Goal: Information Seeking & Learning: Learn about a topic

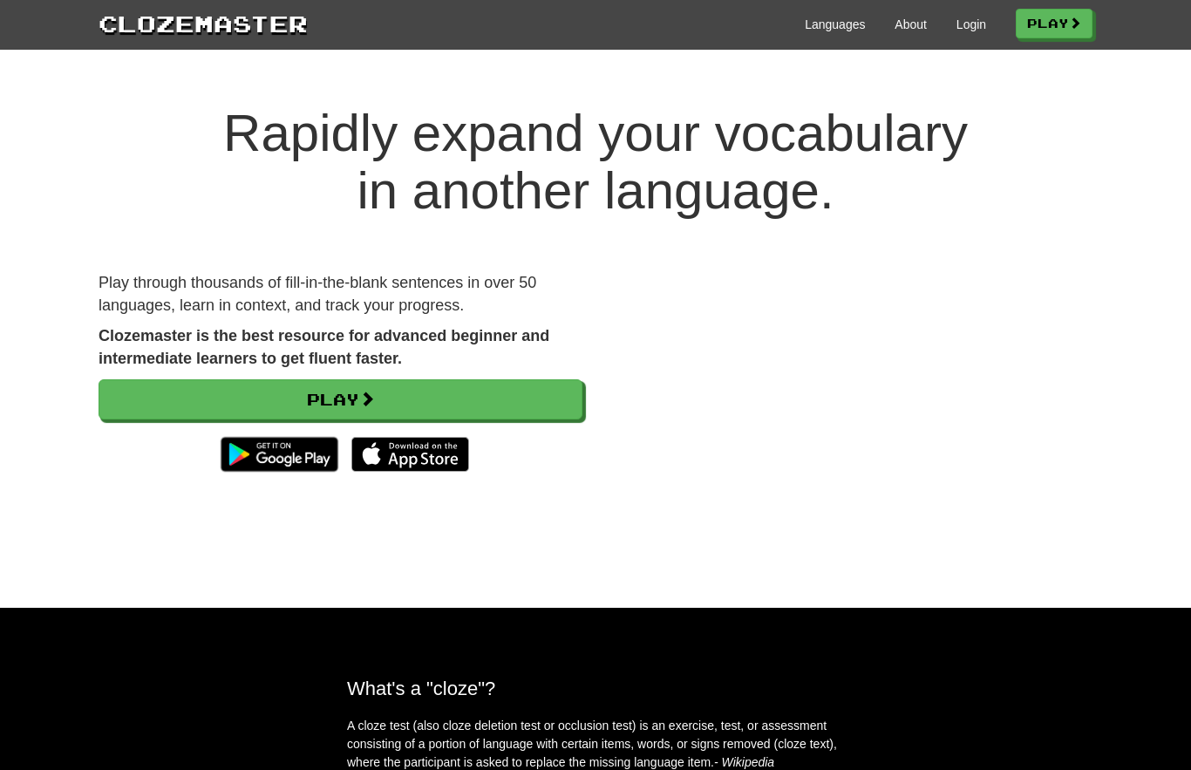
click at [881, 46] on div "Clozemaster Languages About Login Play" at bounding box center [595, 25] width 1191 height 50
click at [900, 30] on link "About" at bounding box center [911, 24] width 32 height 17
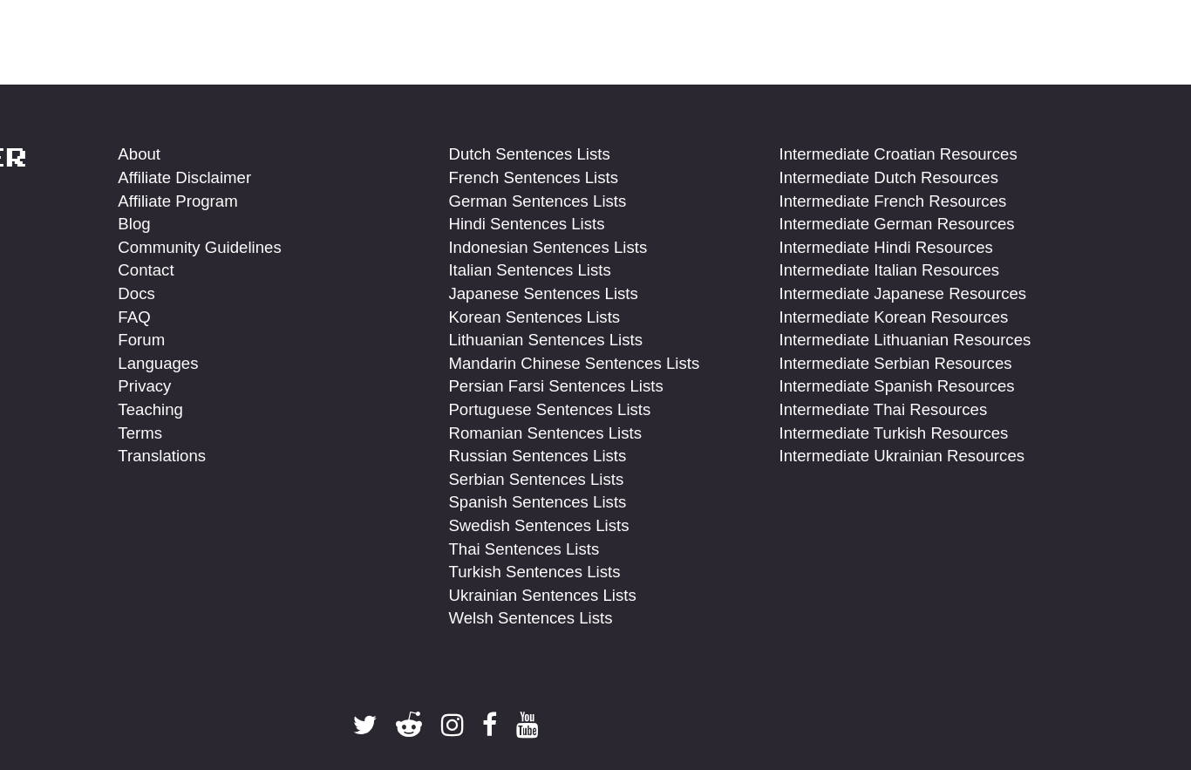
scroll to position [686, 0]
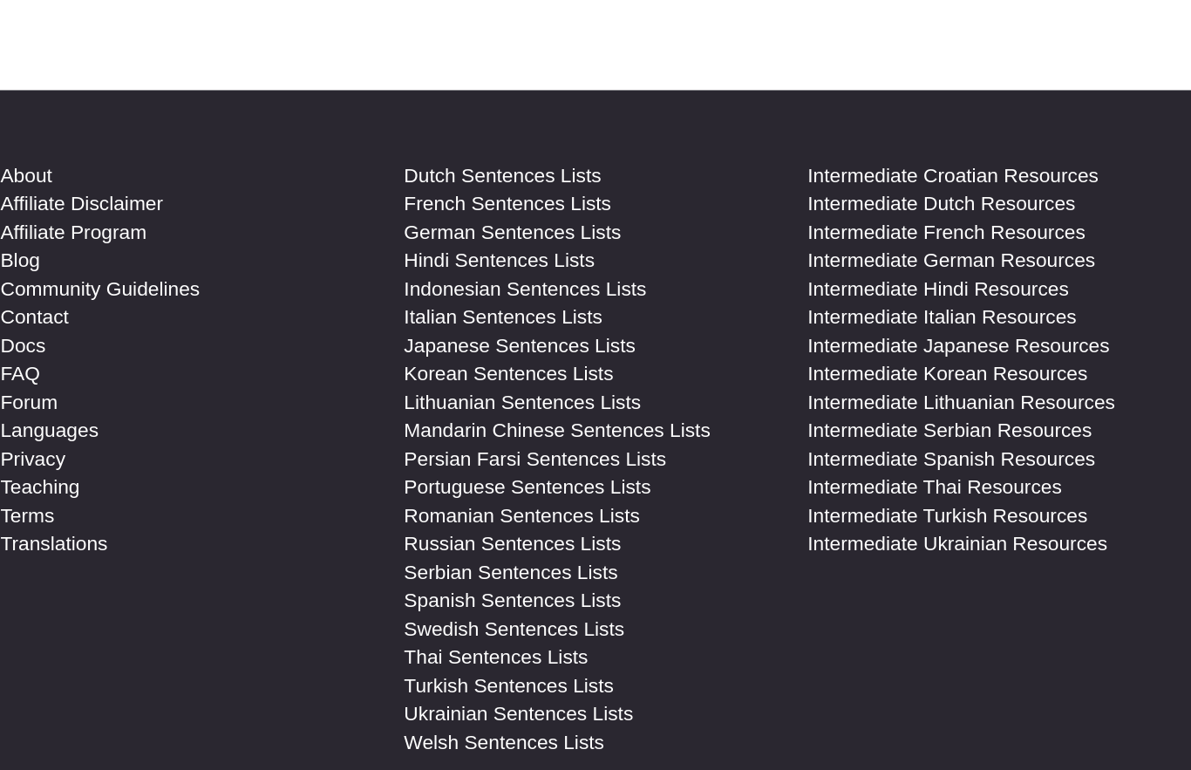
click at [596, 482] on link "Serbian Sentences Lists" at bounding box center [662, 490] width 132 height 17
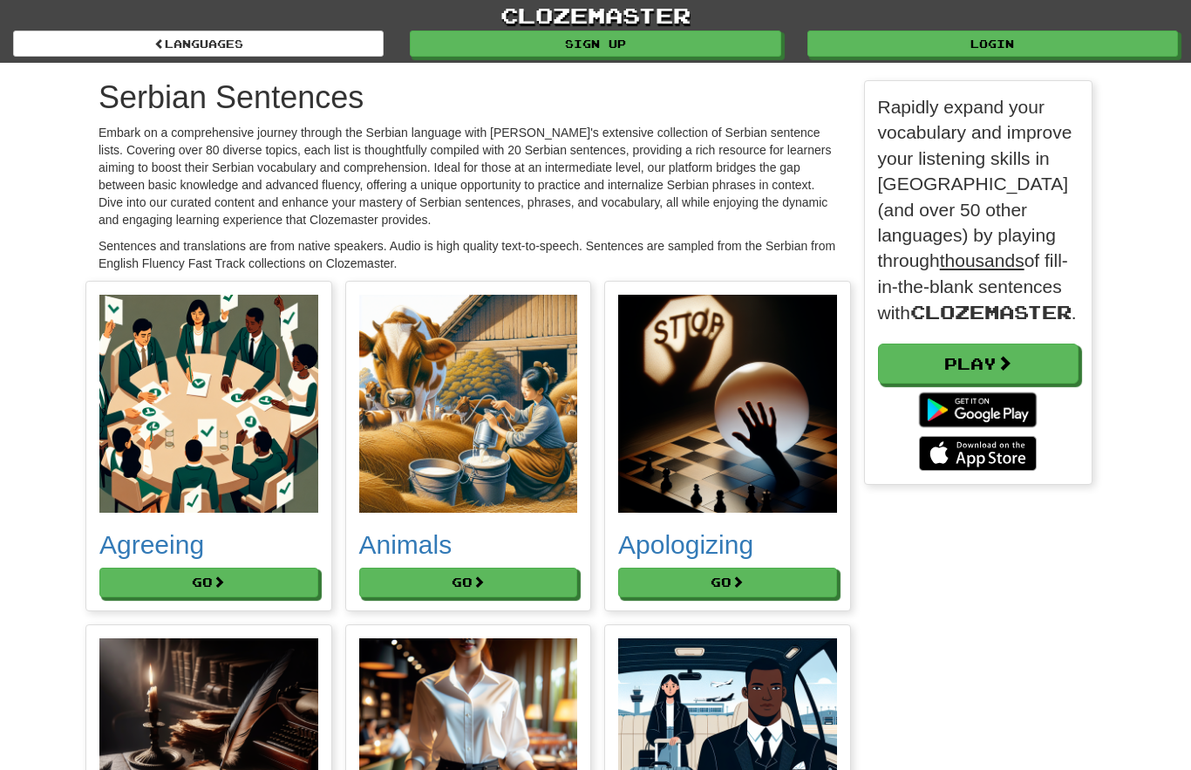
scroll to position [9991, 1020]
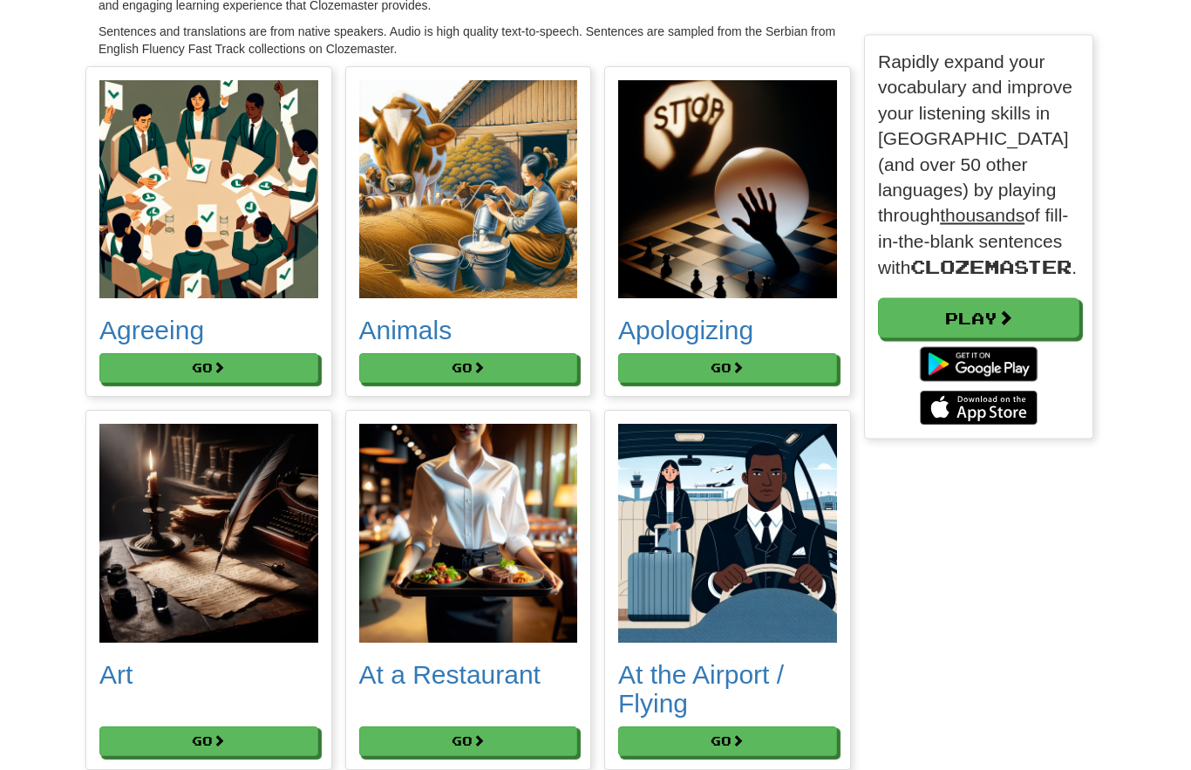
scroll to position [215, 0]
click at [225, 366] on span at bounding box center [219, 367] width 12 height 12
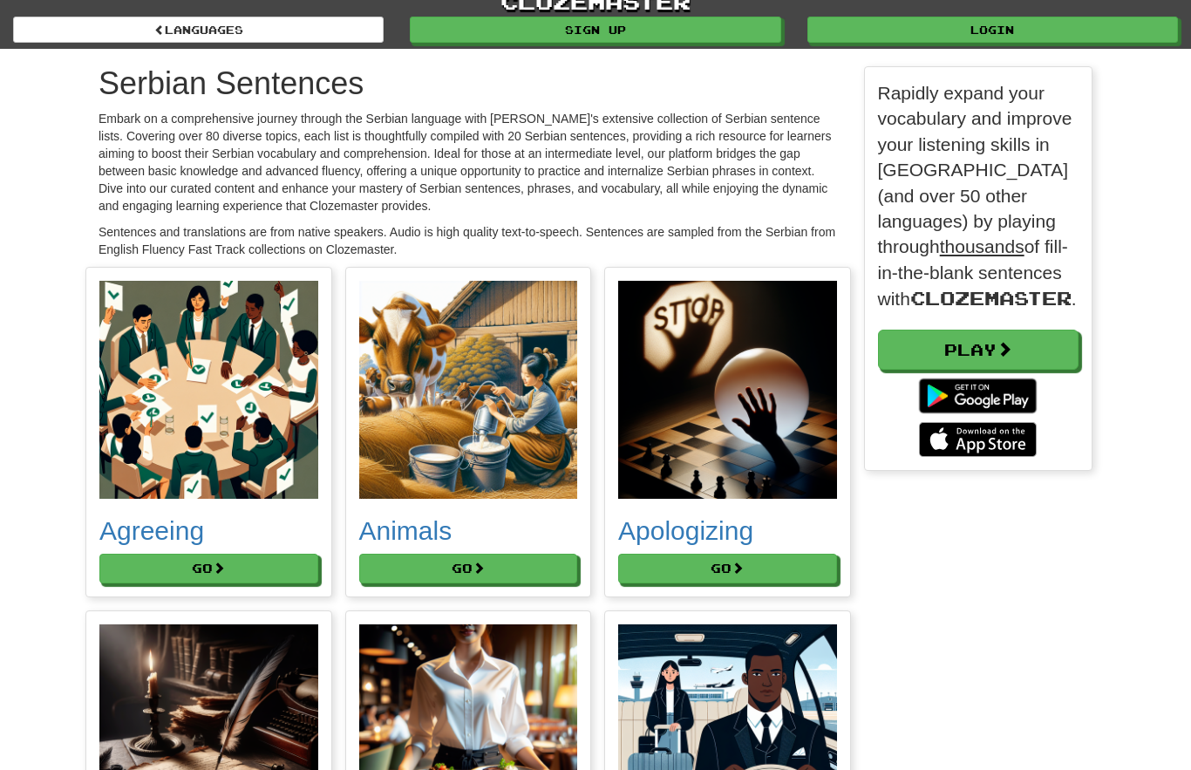
scroll to position [400, 229]
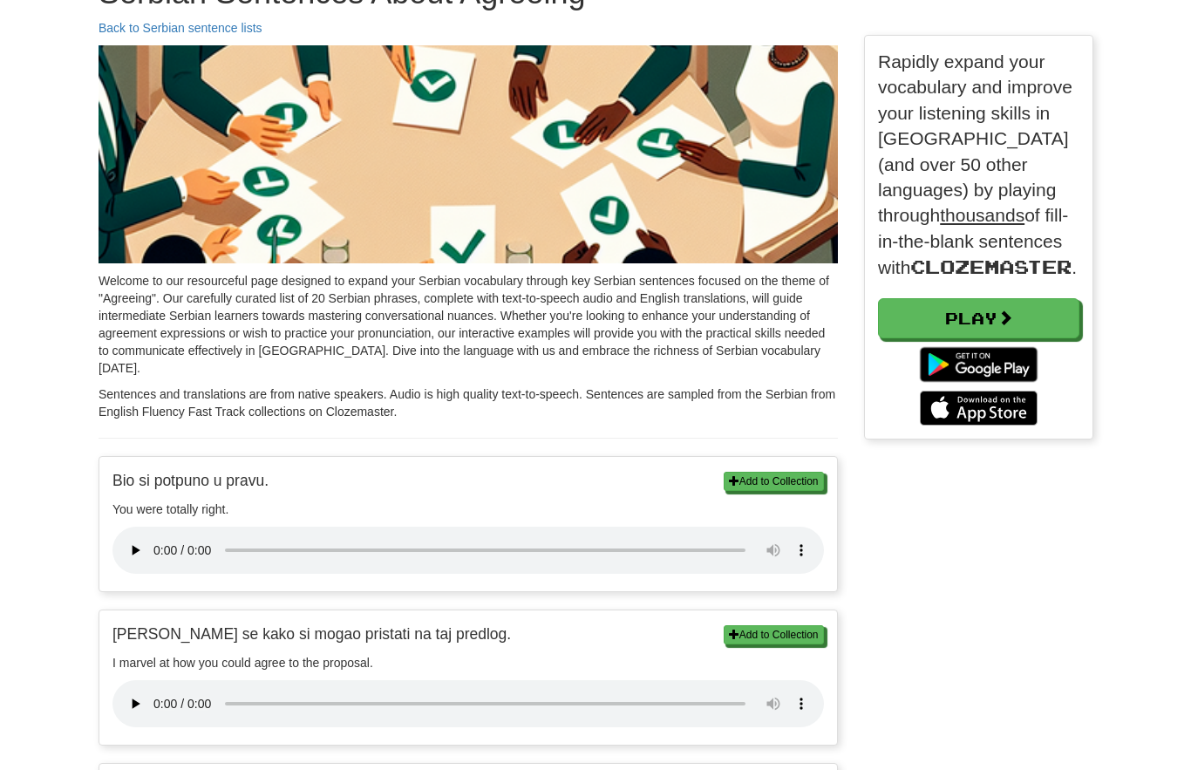
scroll to position [154, 0]
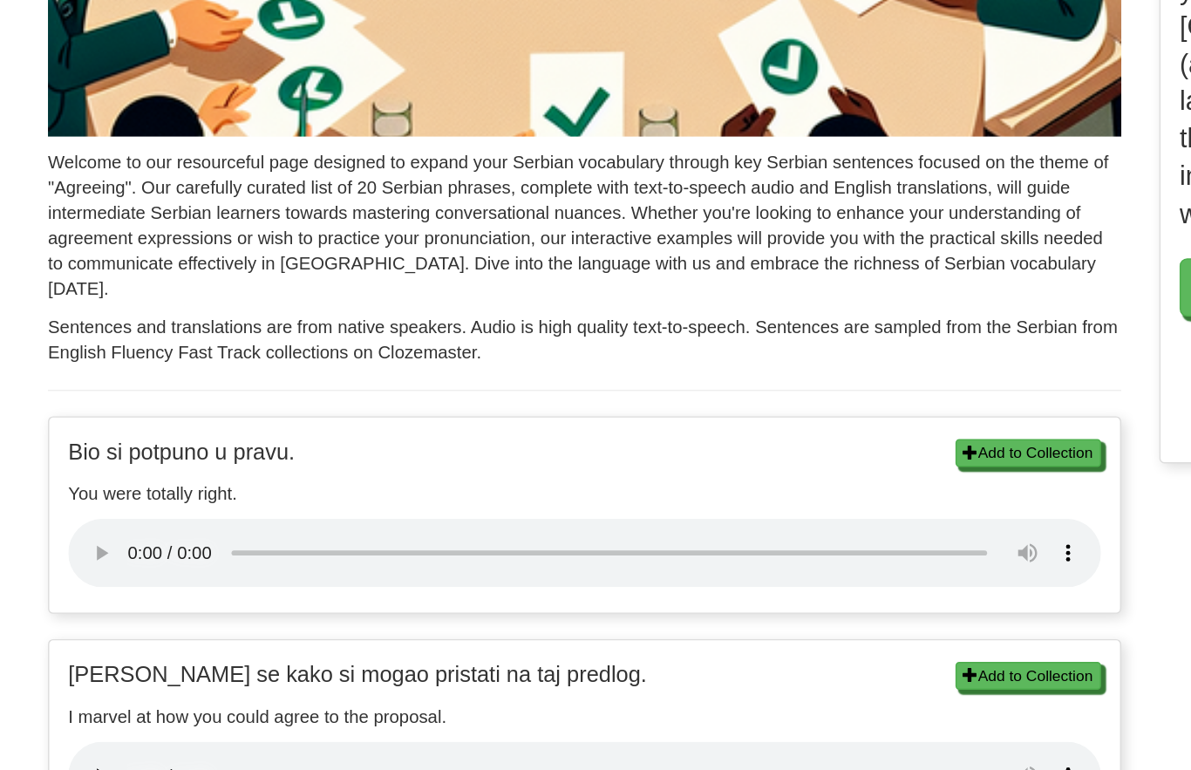
click at [113, 478] on audio at bounding box center [469, 501] width 712 height 47
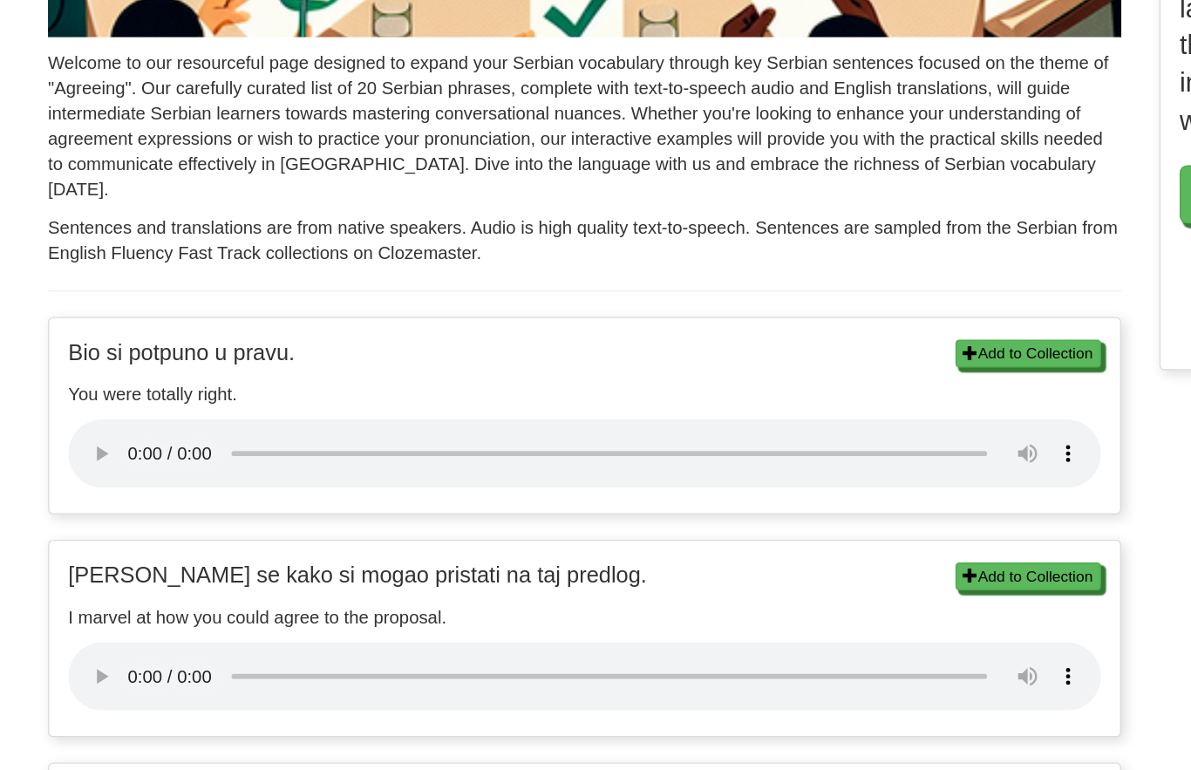
scroll to position [159, 0]
click at [113, 626] on audio at bounding box center [469, 649] width 712 height 47
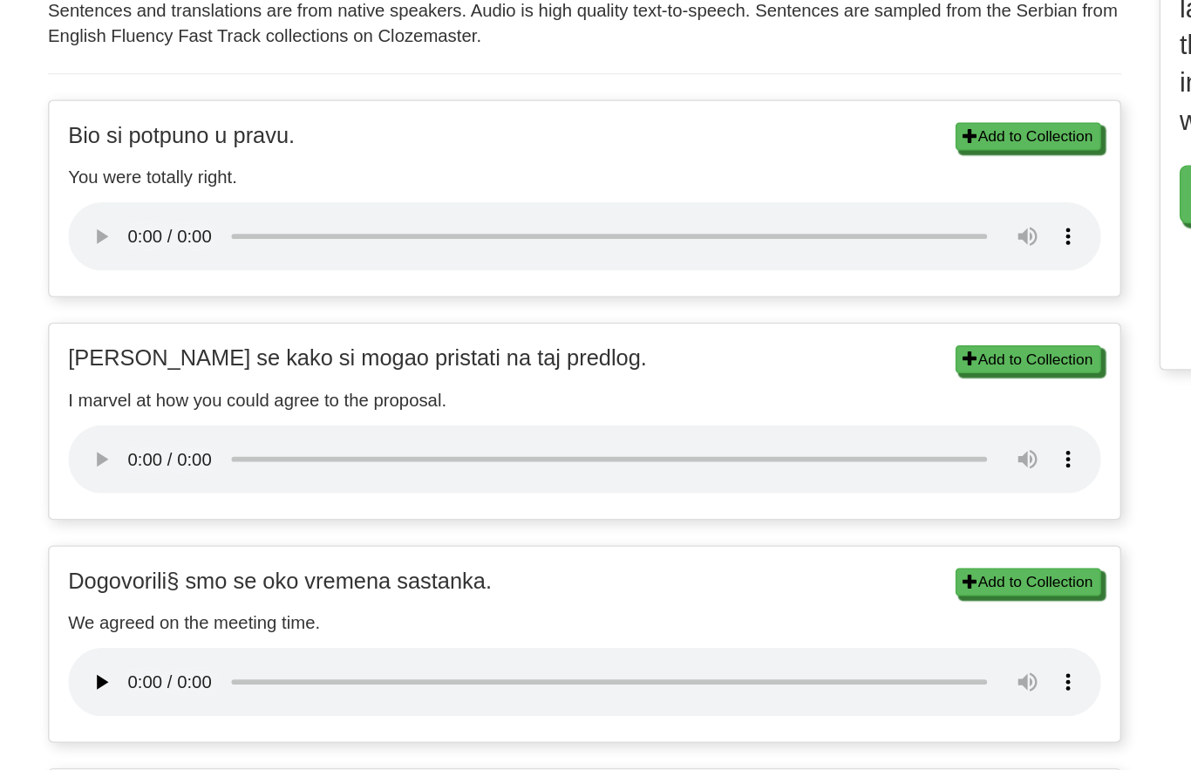
scroll to position [309, 0]
click at [113, 630] on audio at bounding box center [469, 653] width 712 height 47
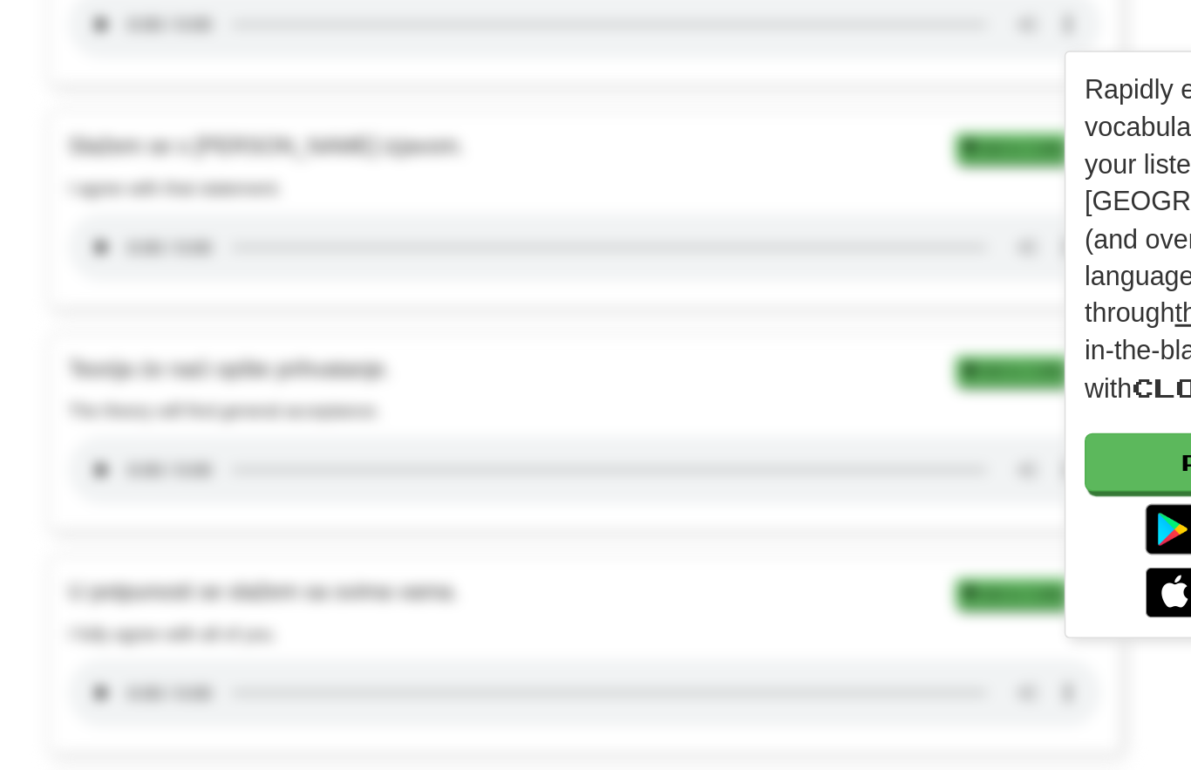
scroll to position [2740, 0]
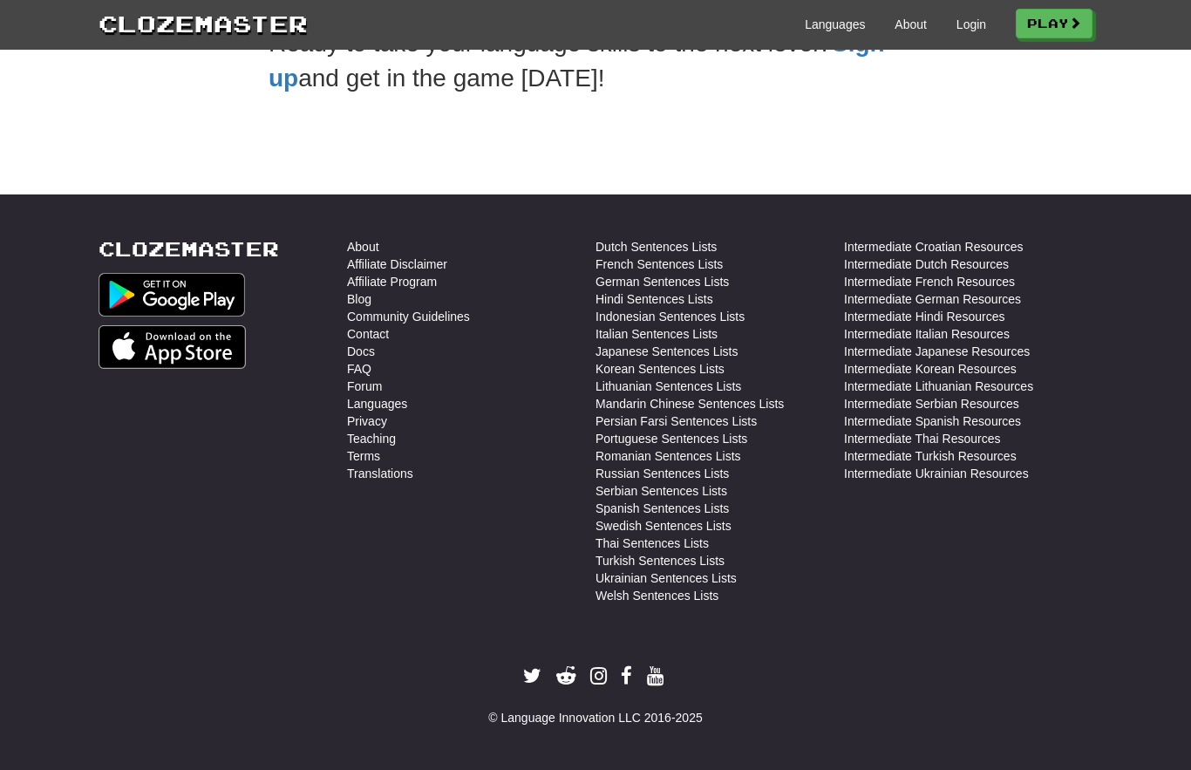
scroll to position [661, 0]
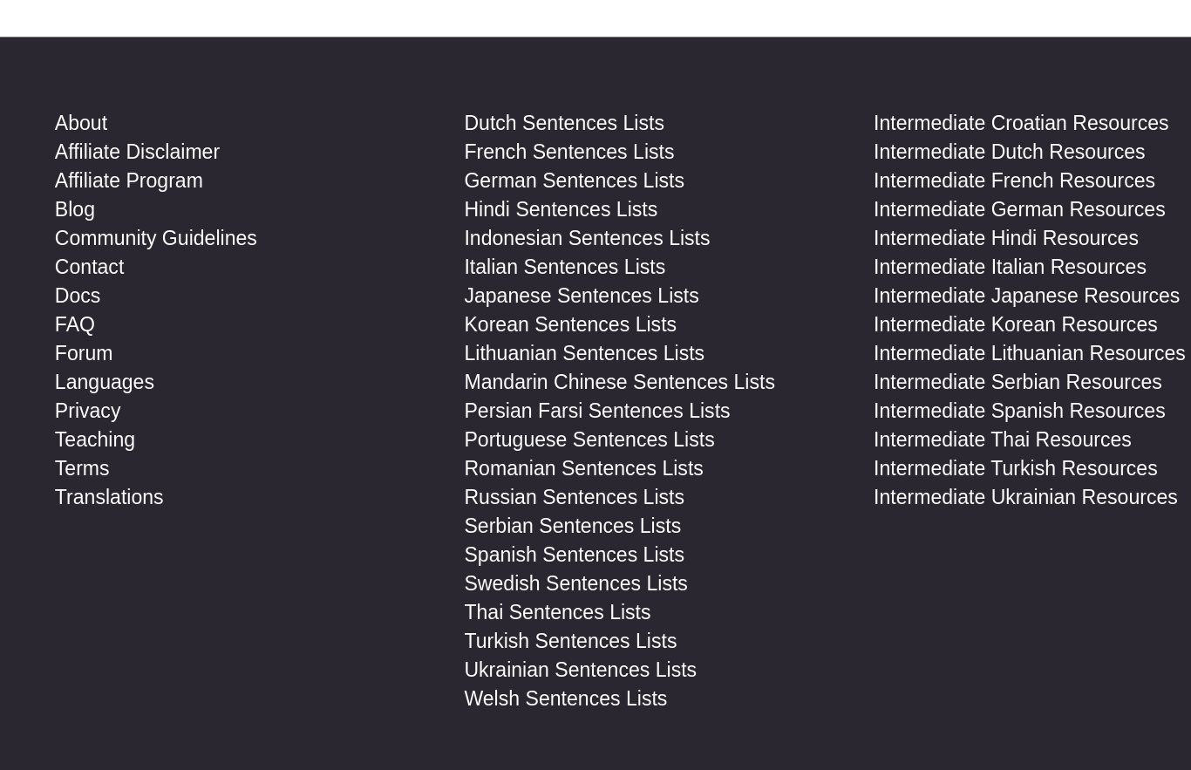
click at [596, 395] on link "Mandarin Chinese Sentences Lists" at bounding box center [690, 403] width 188 height 17
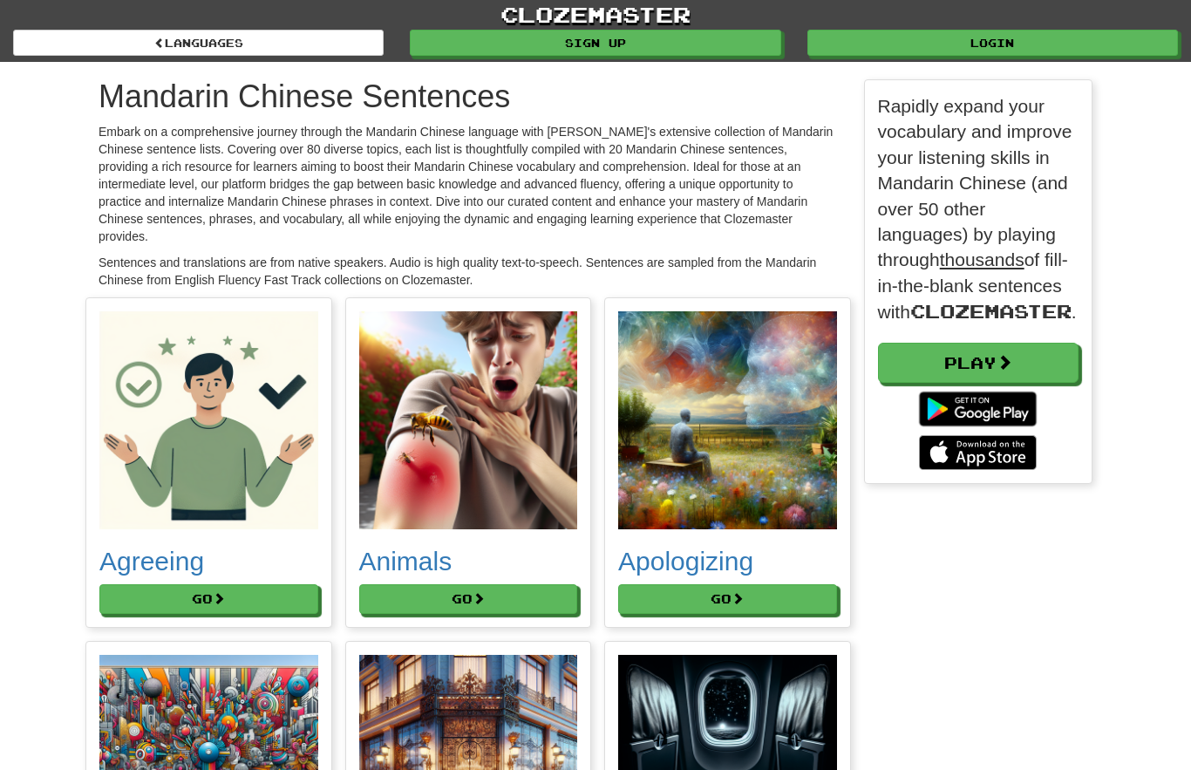
scroll to position [400, 229]
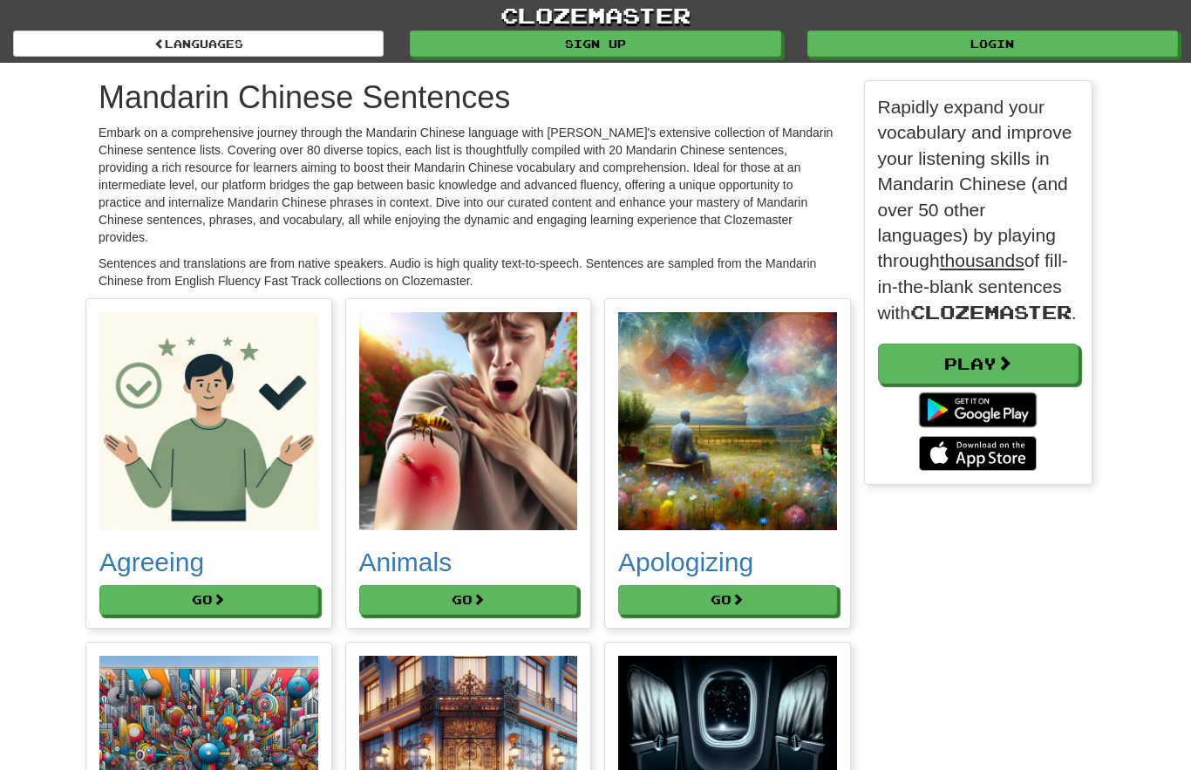
click at [215, 596] on button "Go" at bounding box center [208, 600] width 219 height 30
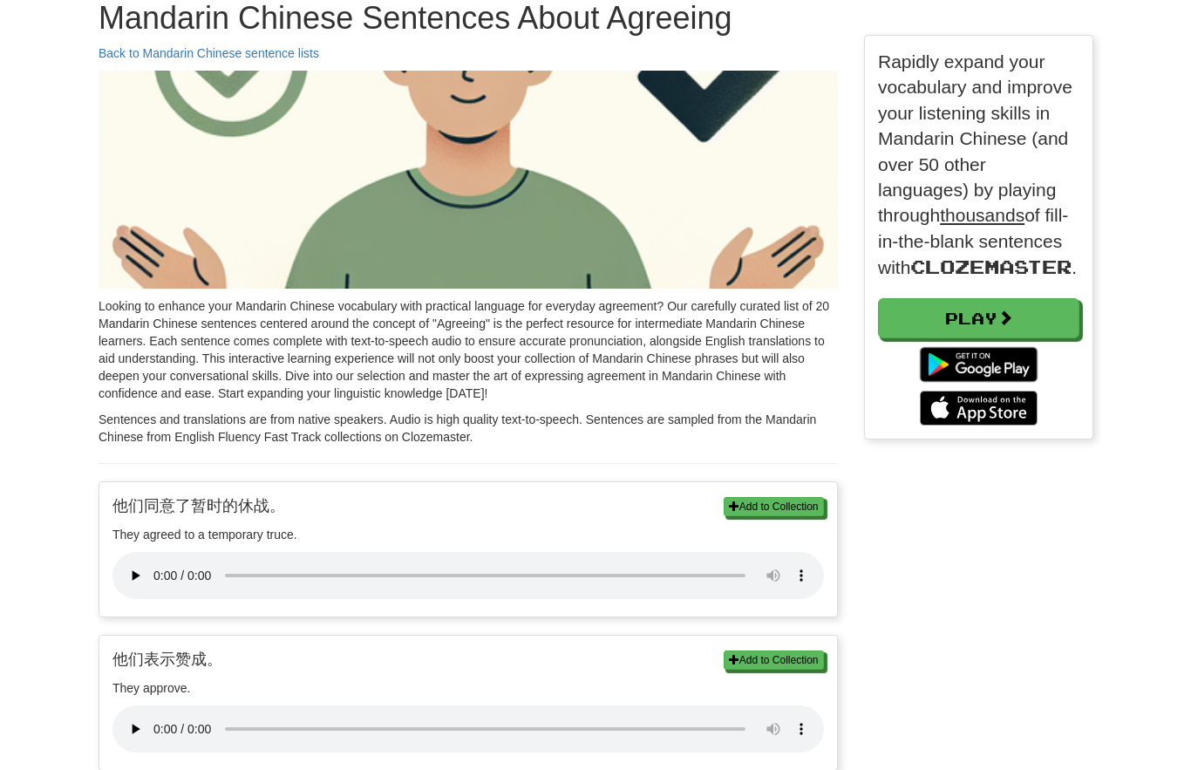
scroll to position [78, 0]
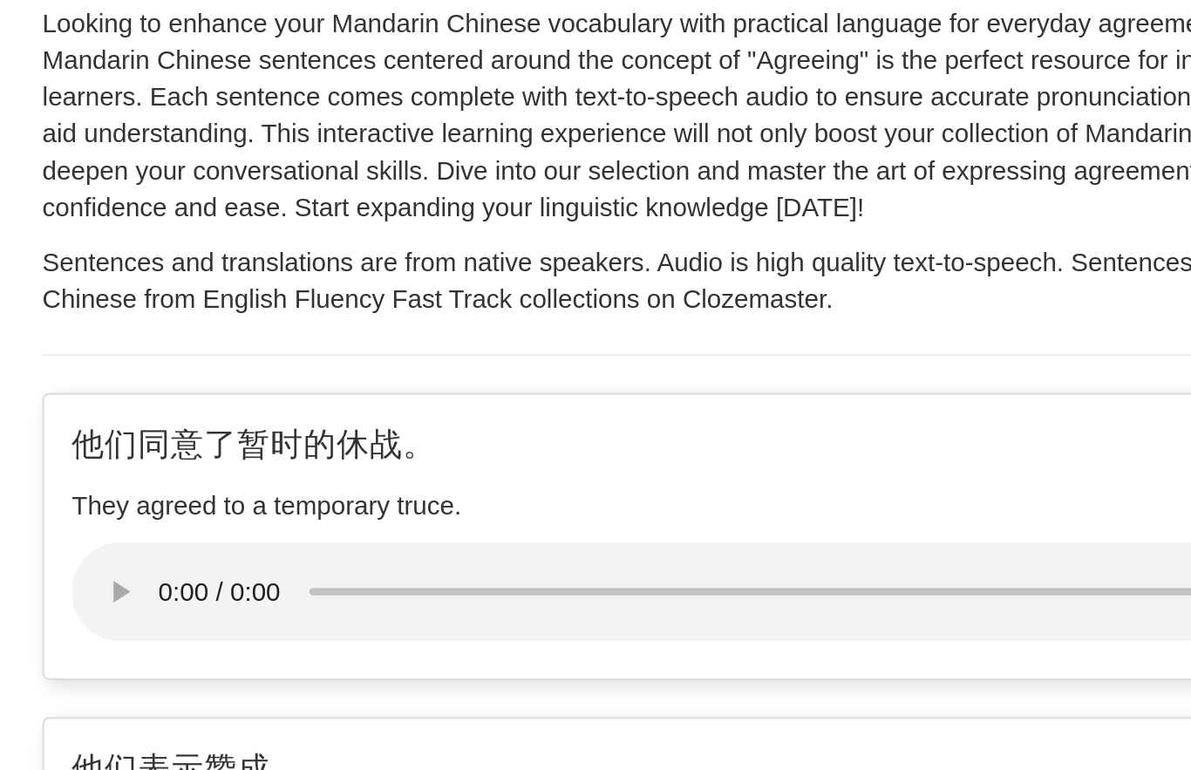
click at [113, 553] on audio at bounding box center [469, 576] width 712 height 47
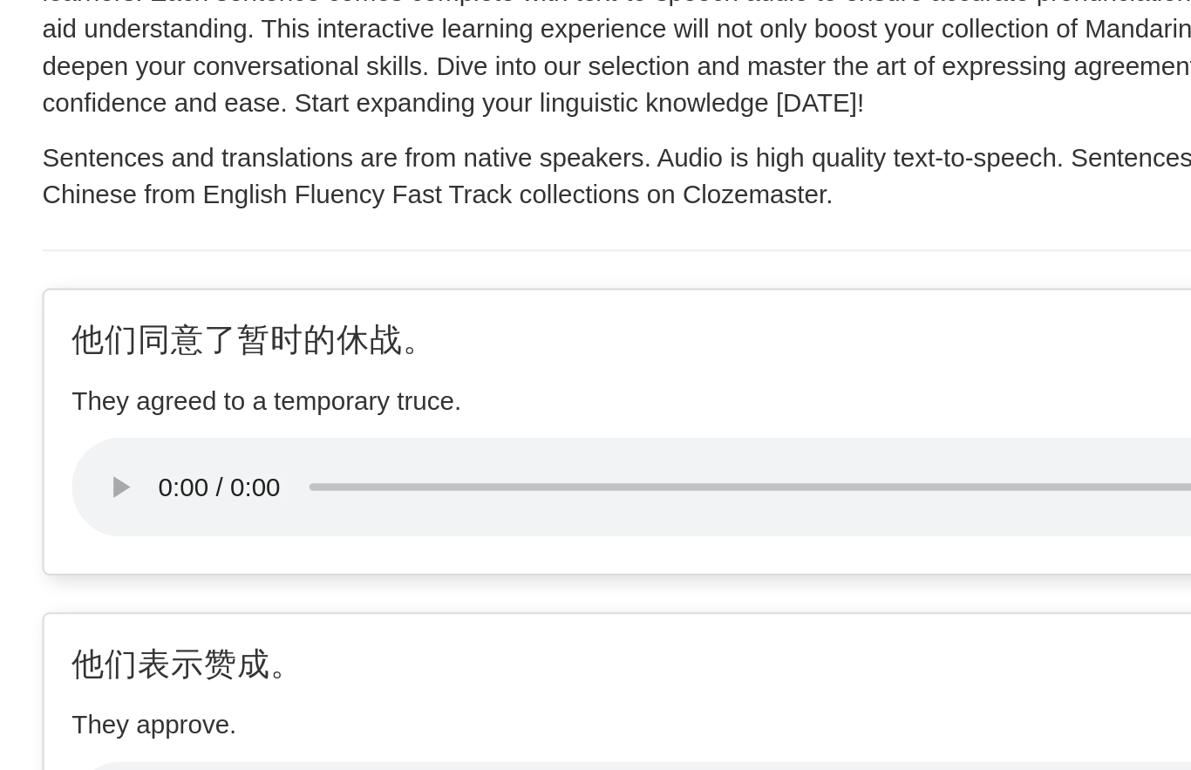
click at [113, 706] on audio at bounding box center [469, 729] width 712 height 47
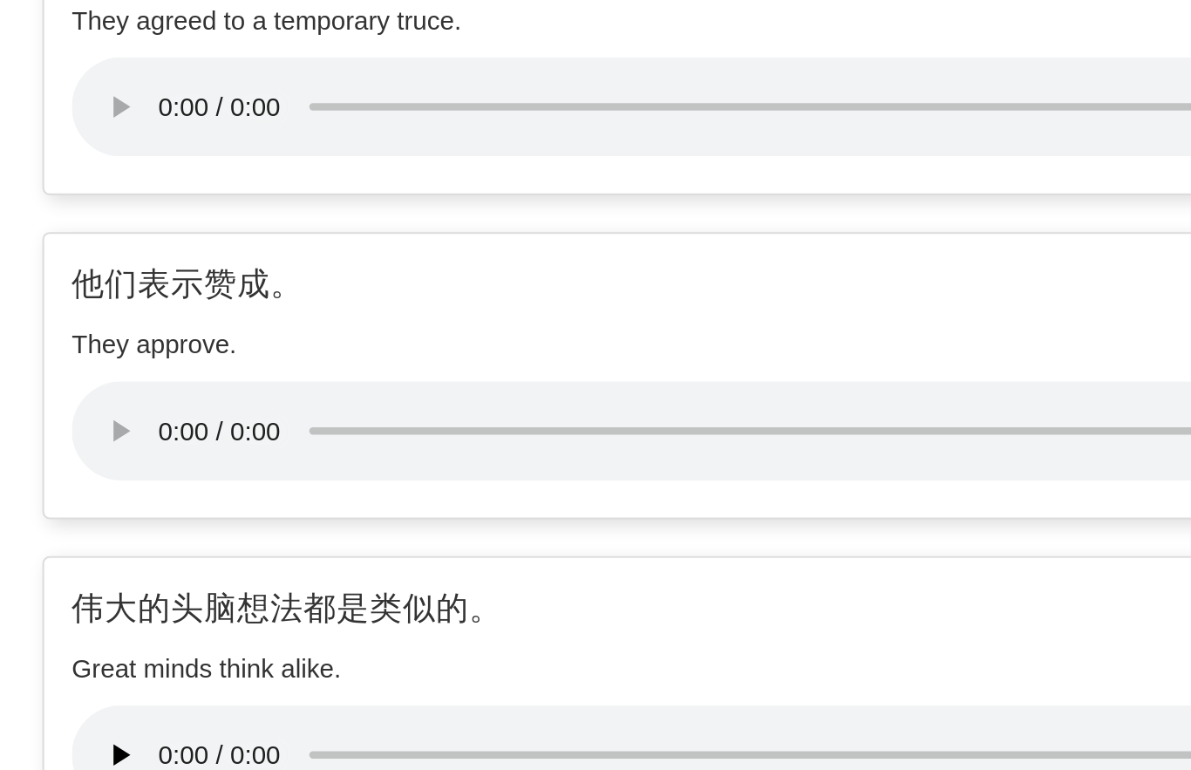
scroll to position [237, 0]
click at [113, 701] on audio at bounding box center [469, 724] width 712 height 47
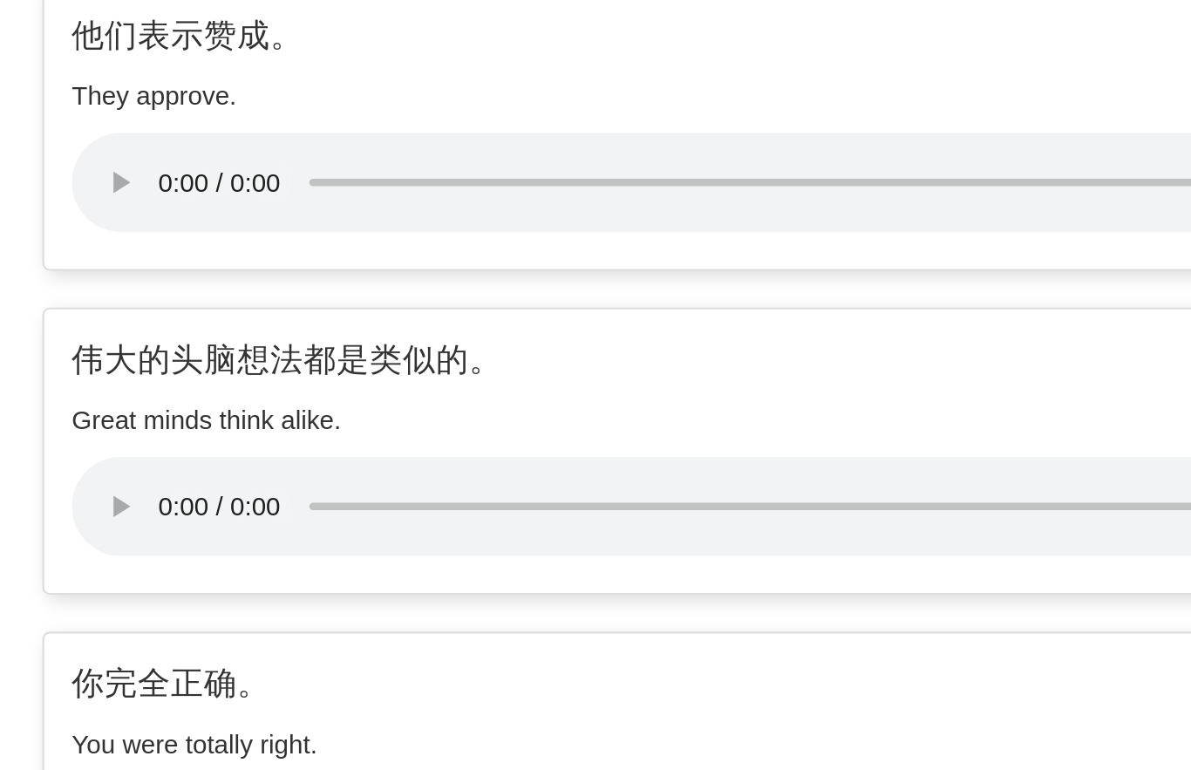
scroll to position [356, 0]
click at [113, 736] on audio at bounding box center [469, 759] width 712 height 47
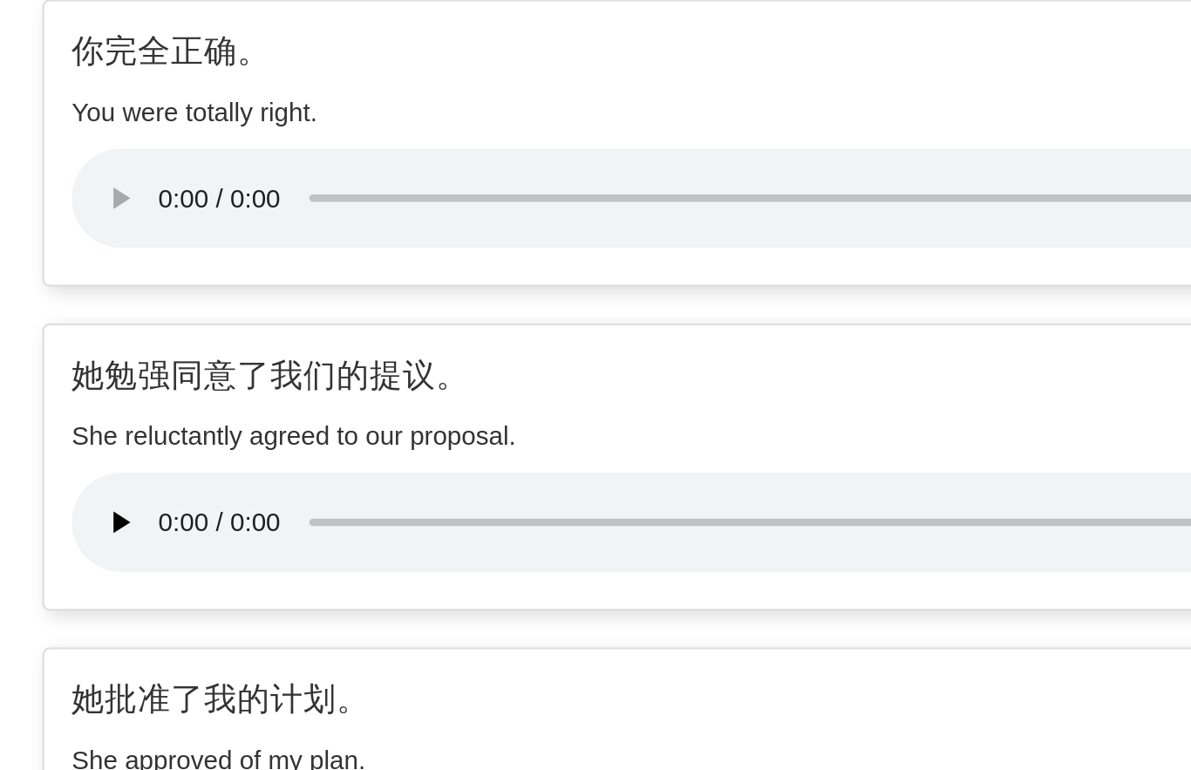
scroll to position [654, 0]
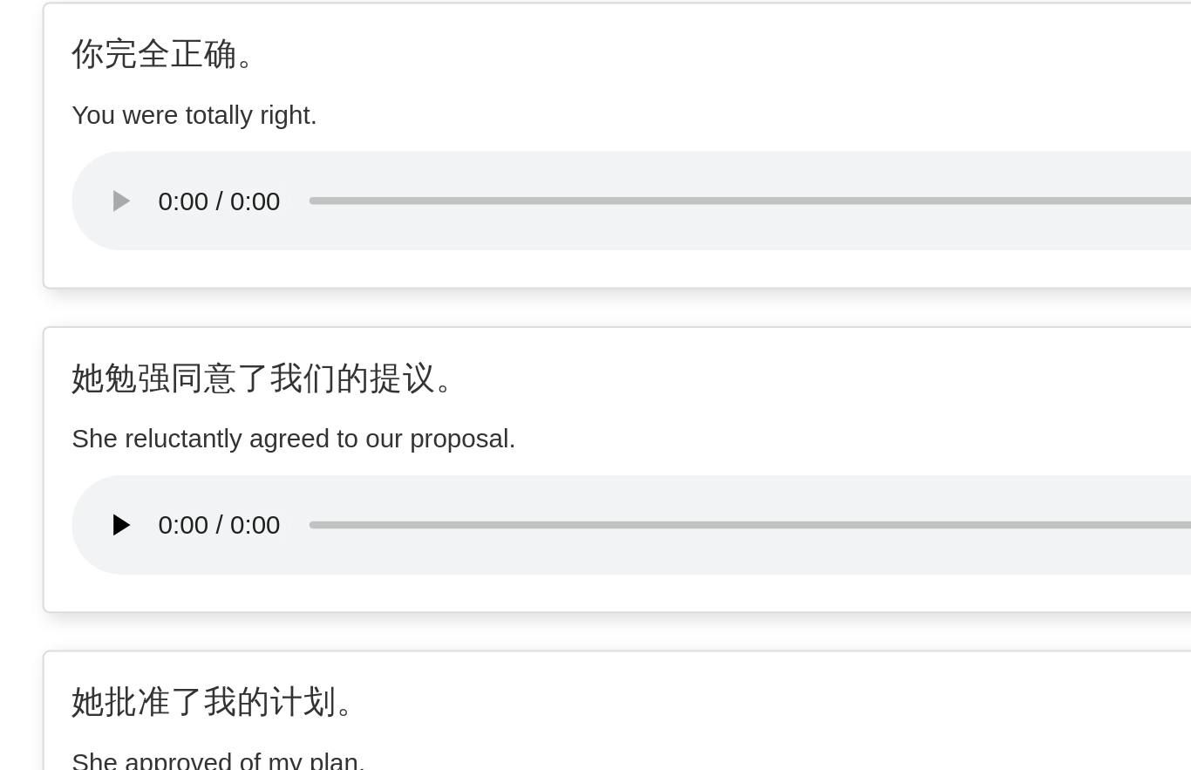
click at [113, 745] on audio at bounding box center [469, 768] width 712 height 47
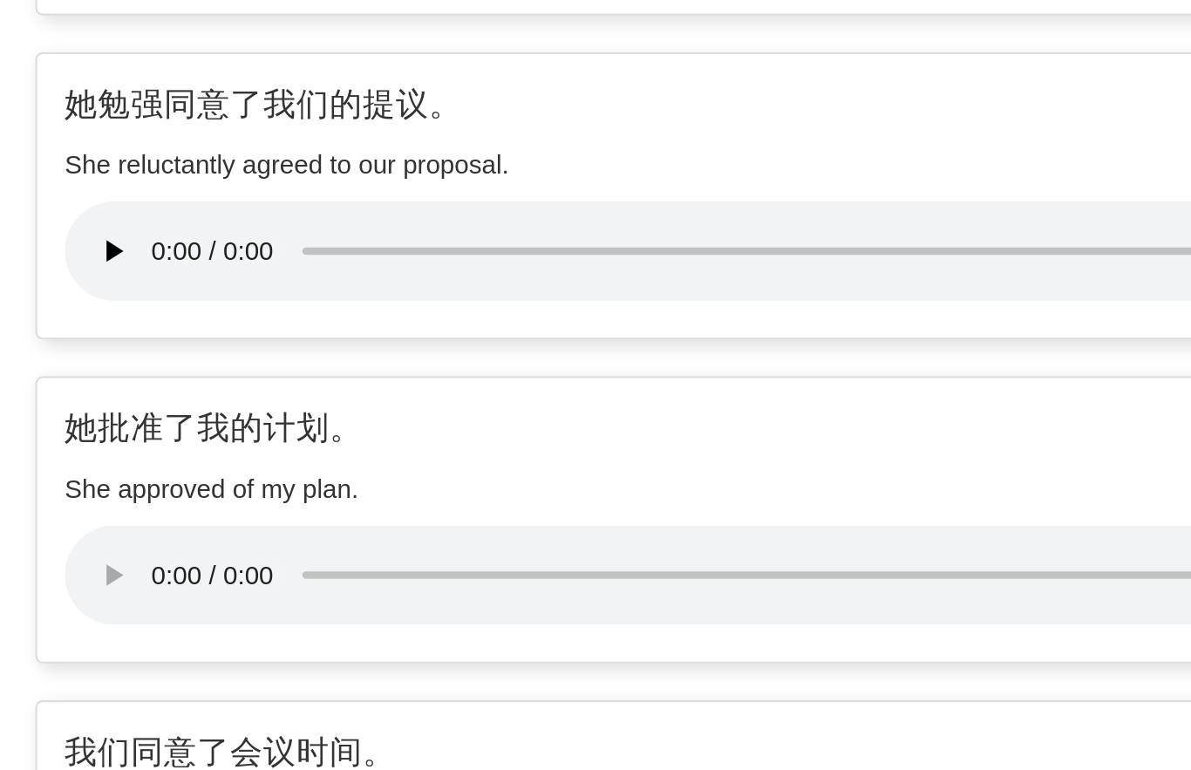
scroll to position [783, 0]
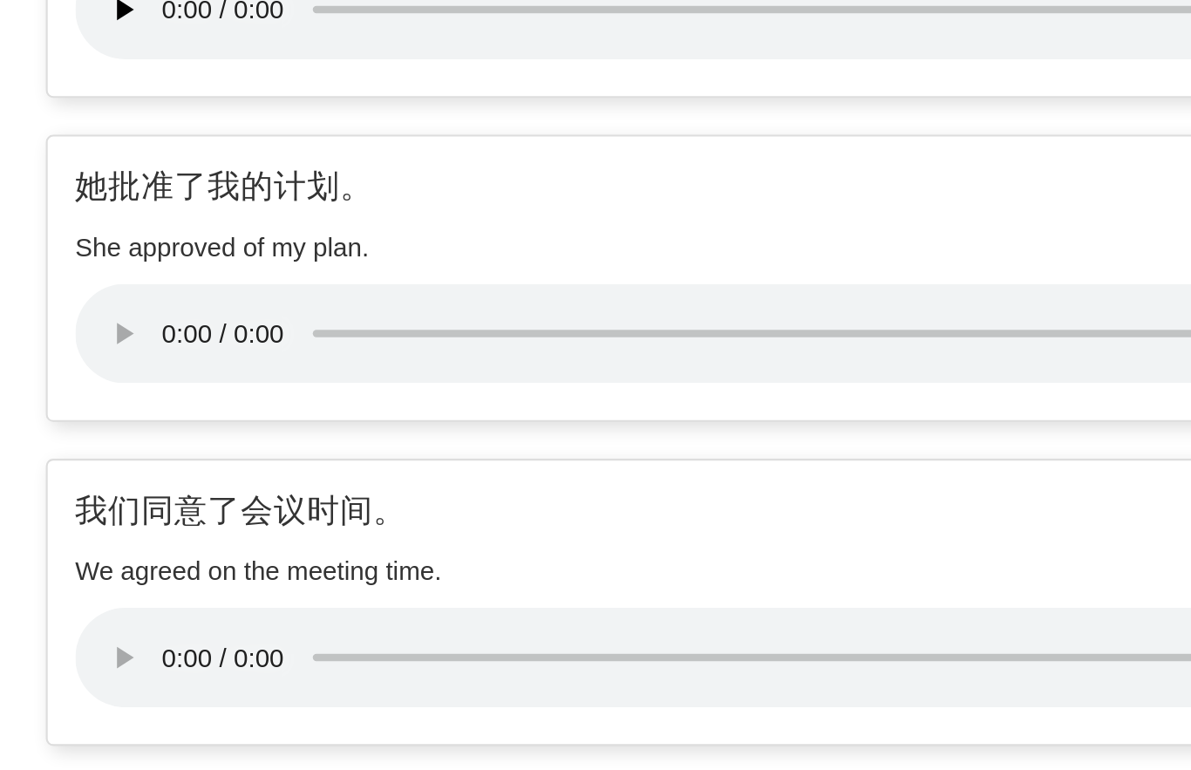
scroll to position [897, 0]
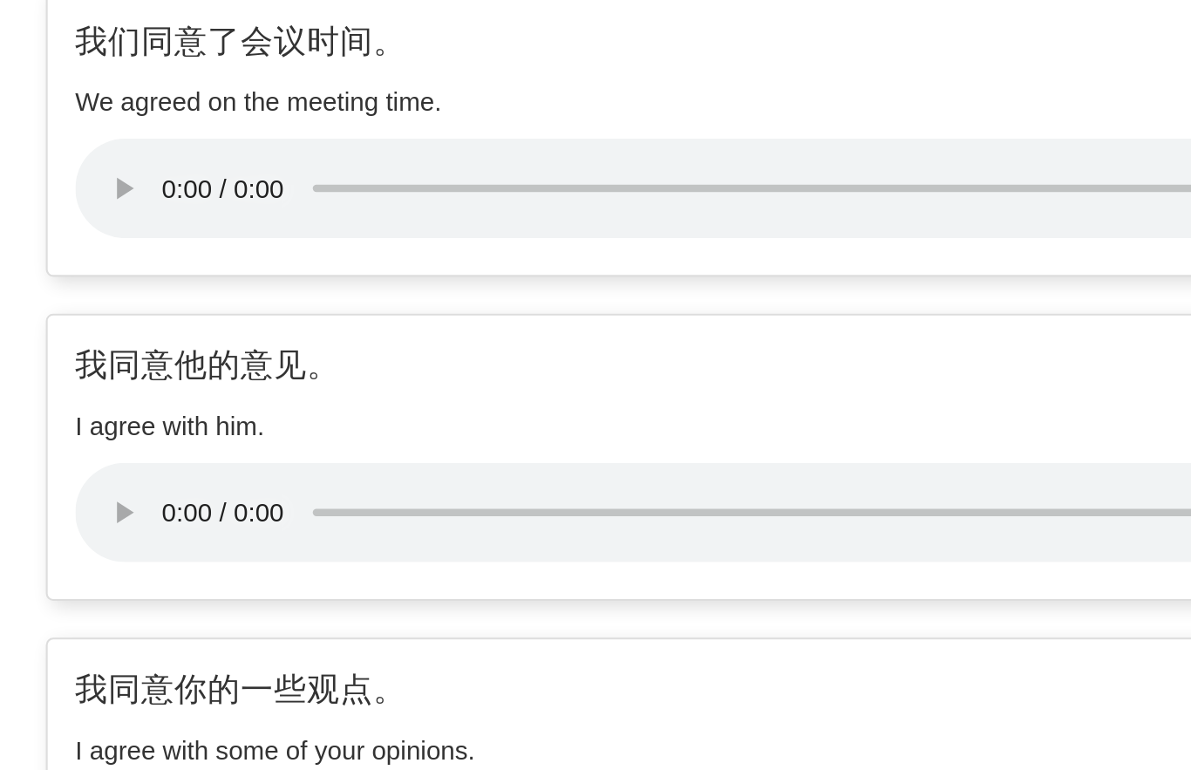
scroll to position [1120, 0]
click at [113, 740] on audio at bounding box center [469, 763] width 712 height 47
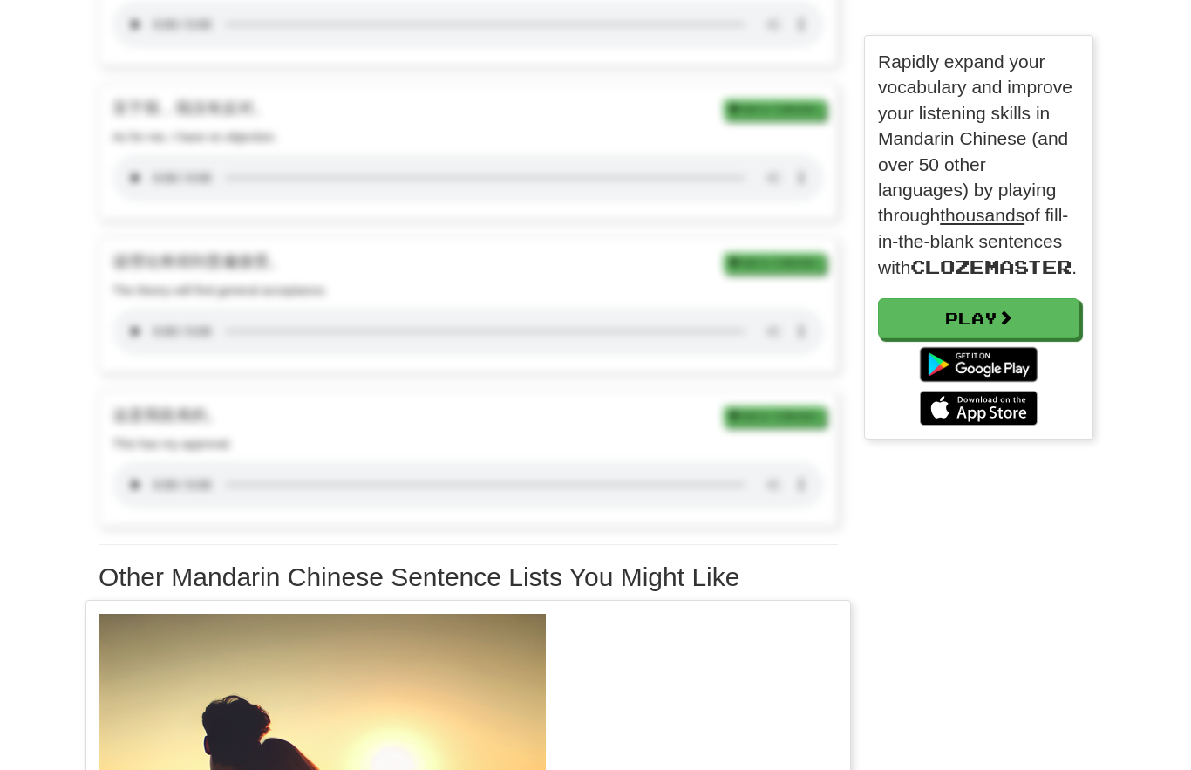
scroll to position [3135, 0]
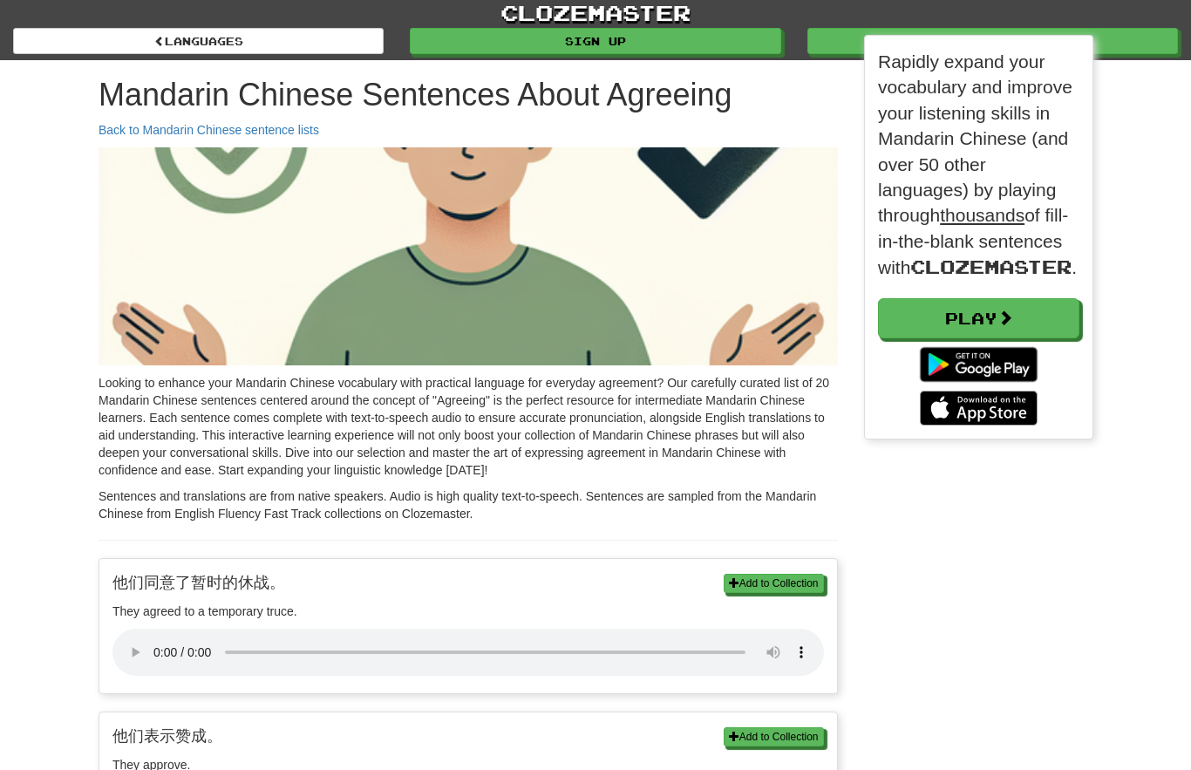
scroll to position [0, 0]
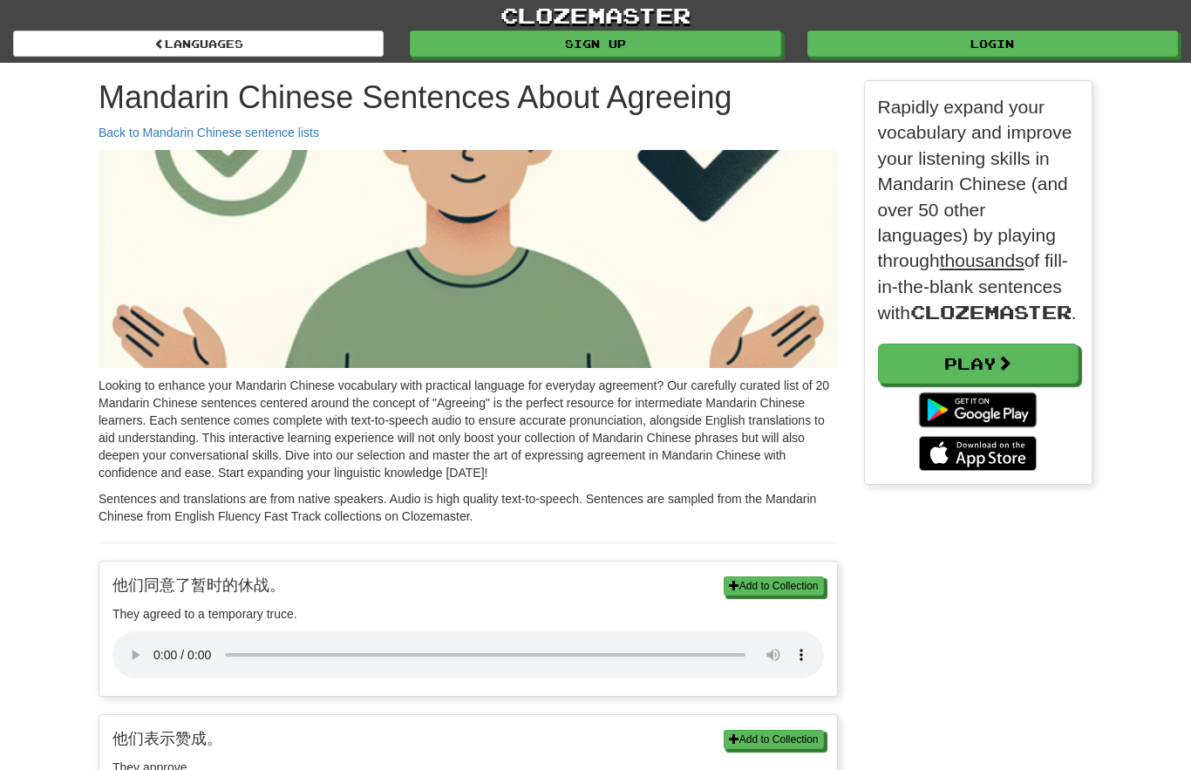
click at [611, 21] on link "clozemaster" at bounding box center [595, 15] width 1191 height 31
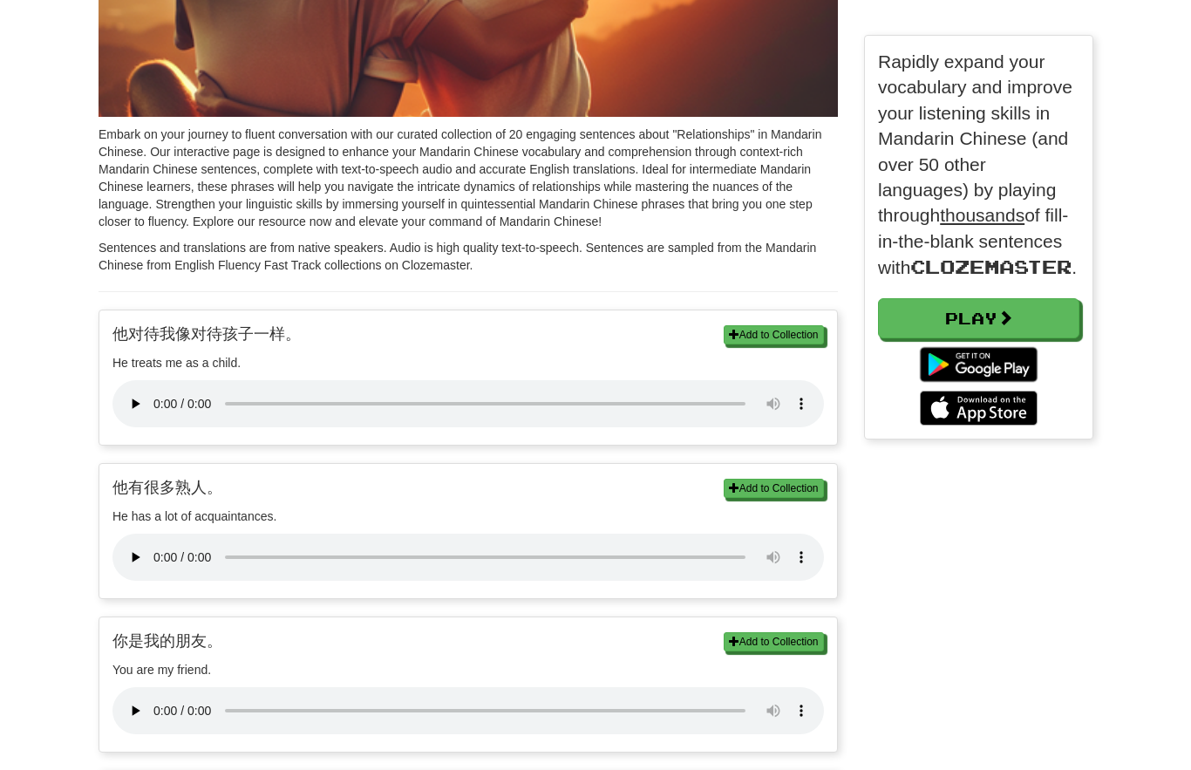
scroll to position [281, 0]
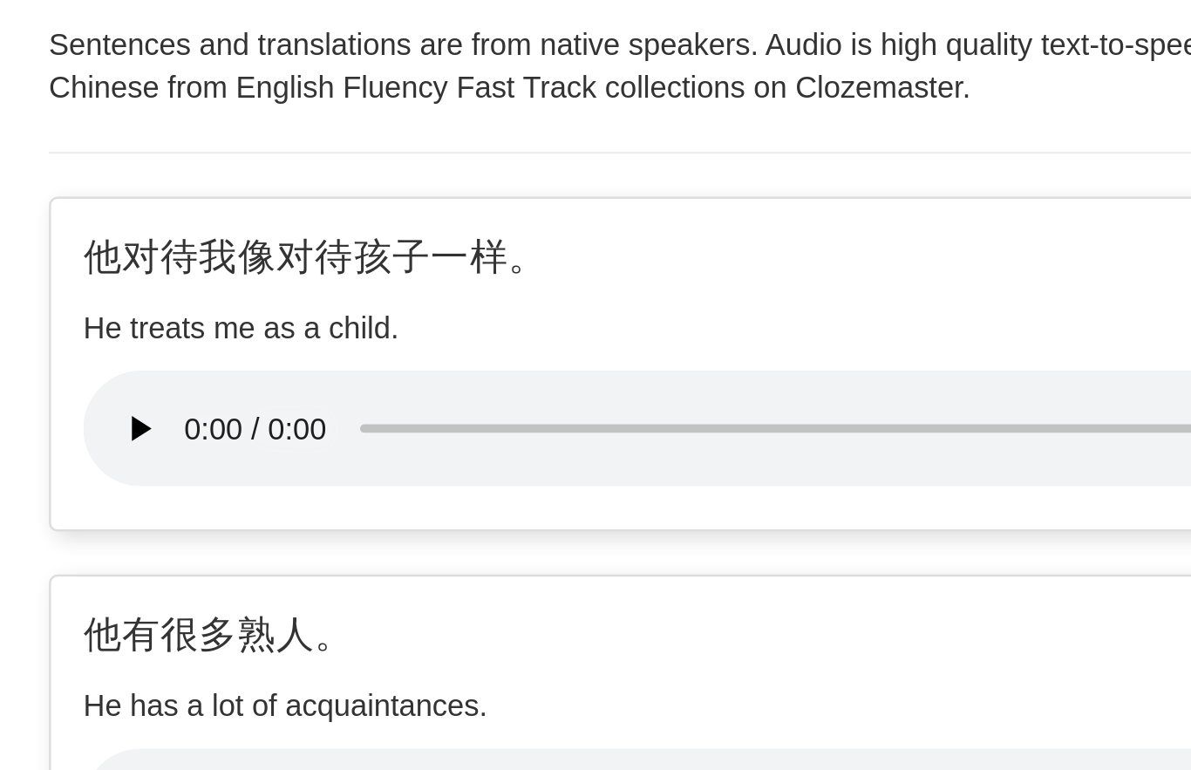
click at [113, 351] on audio at bounding box center [469, 374] width 712 height 47
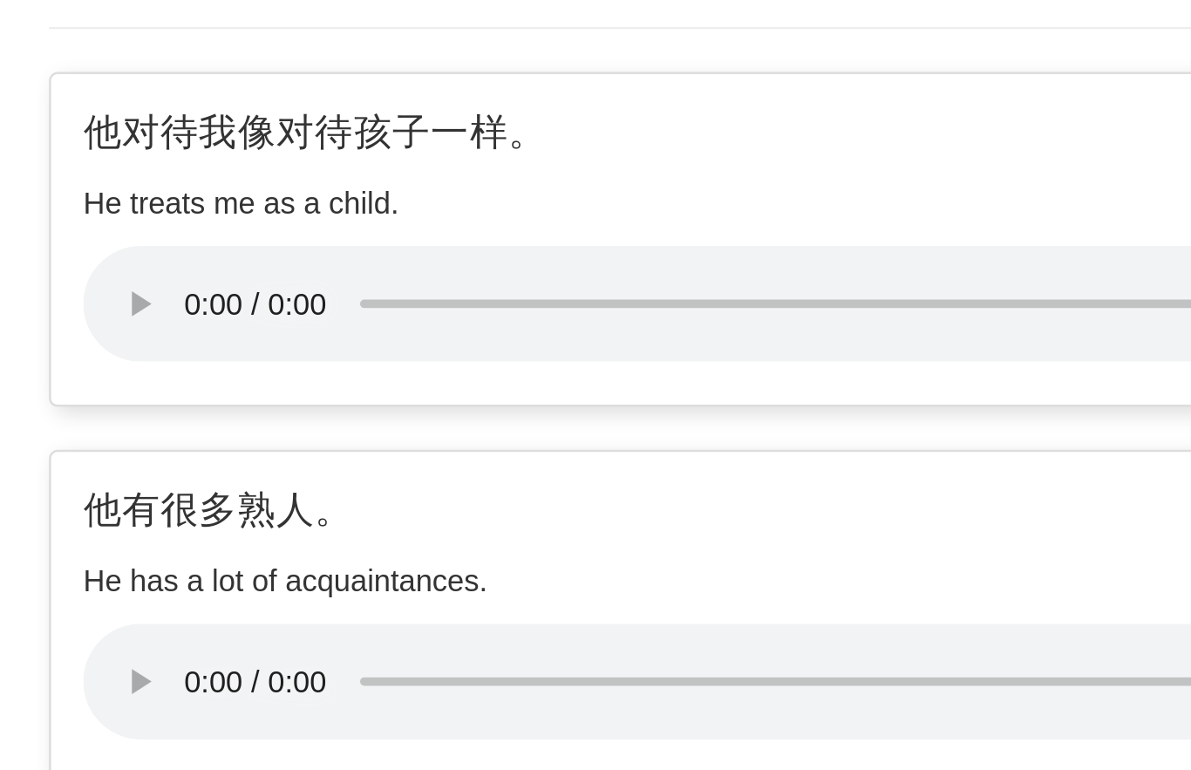
click at [113, 504] on audio at bounding box center [469, 527] width 712 height 47
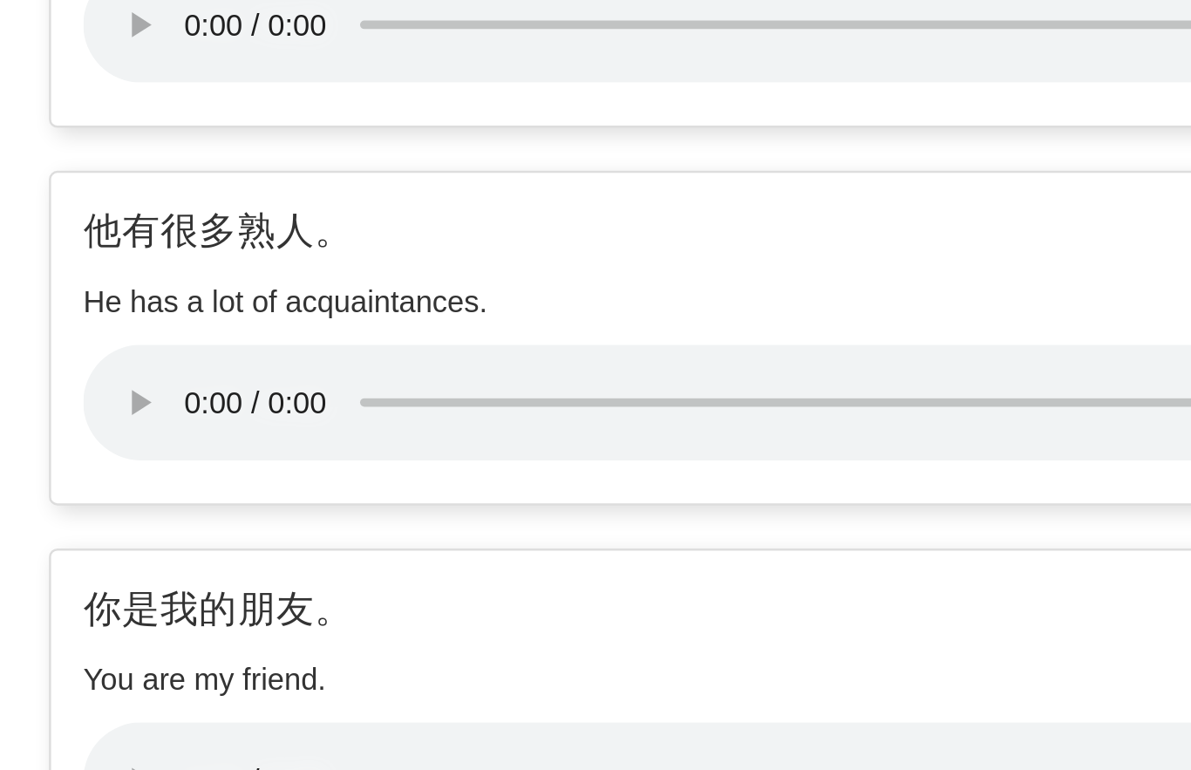
click at [113, 658] on audio at bounding box center [469, 681] width 712 height 47
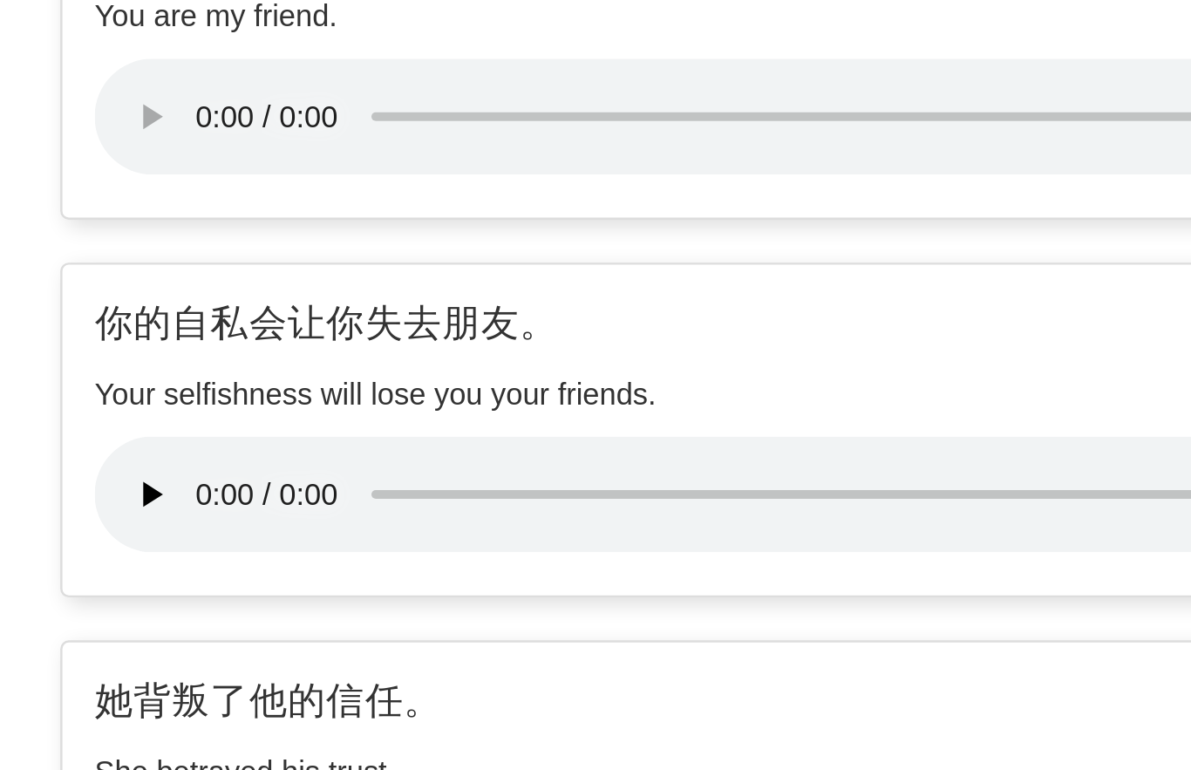
scroll to position [492, 0]
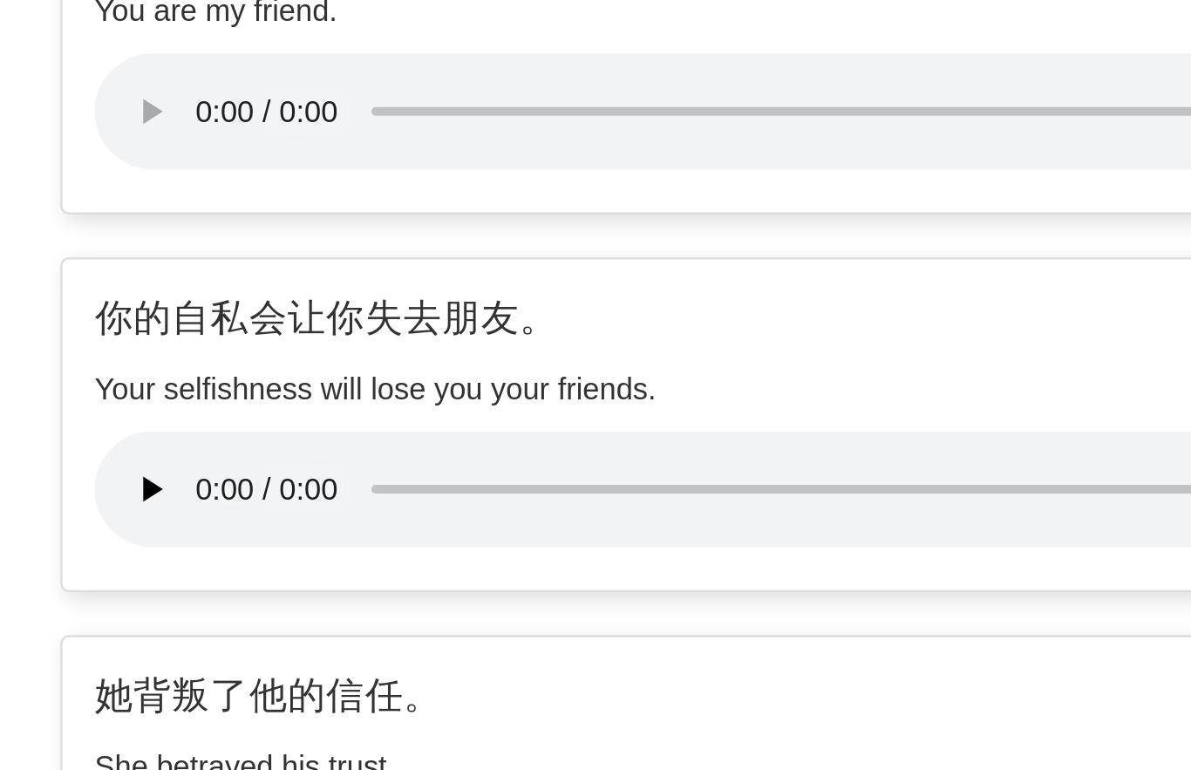
click at [113, 754] on audio at bounding box center [469, 777] width 712 height 47
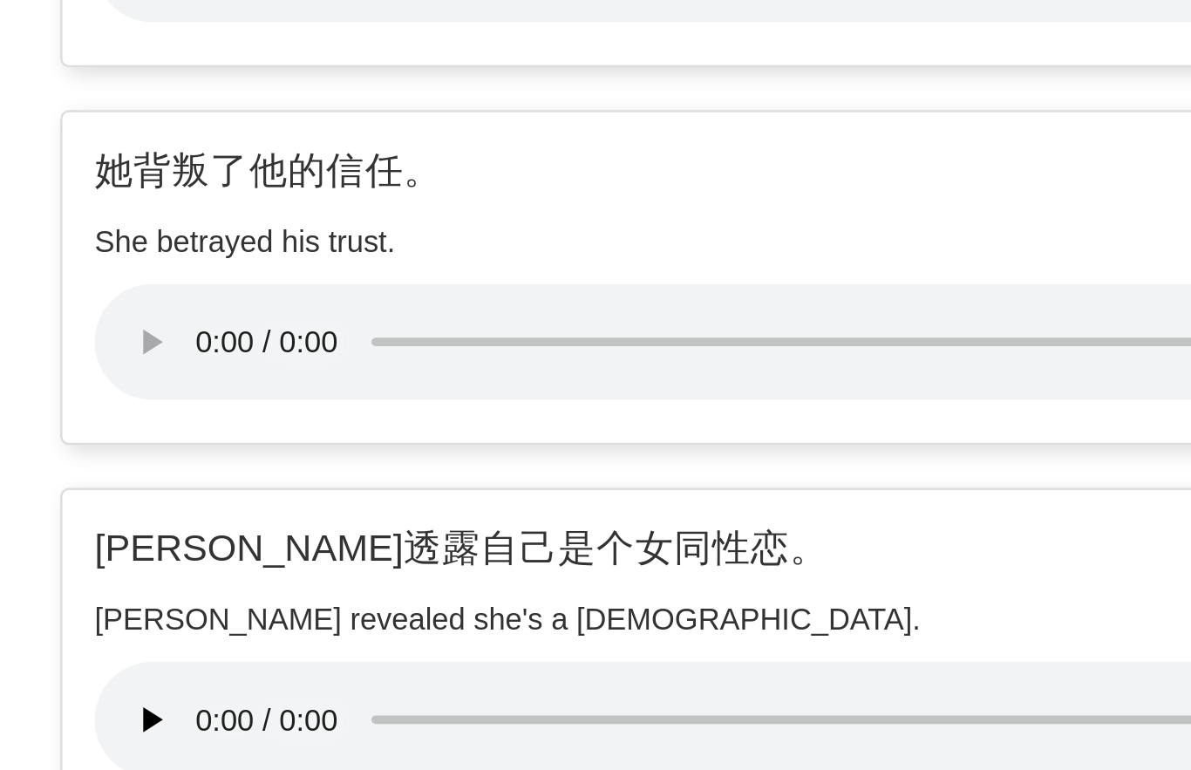
scroll to position [706, 0]
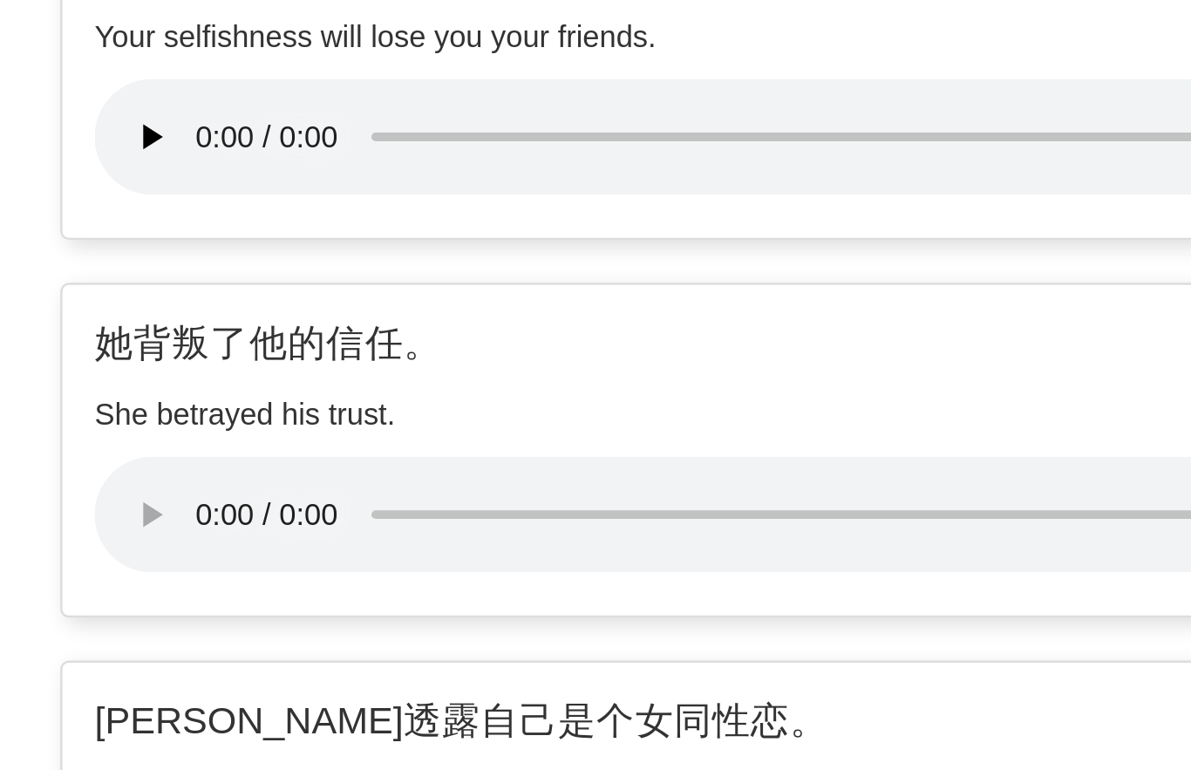
click at [113, 693] on audio at bounding box center [469, 716] width 712 height 47
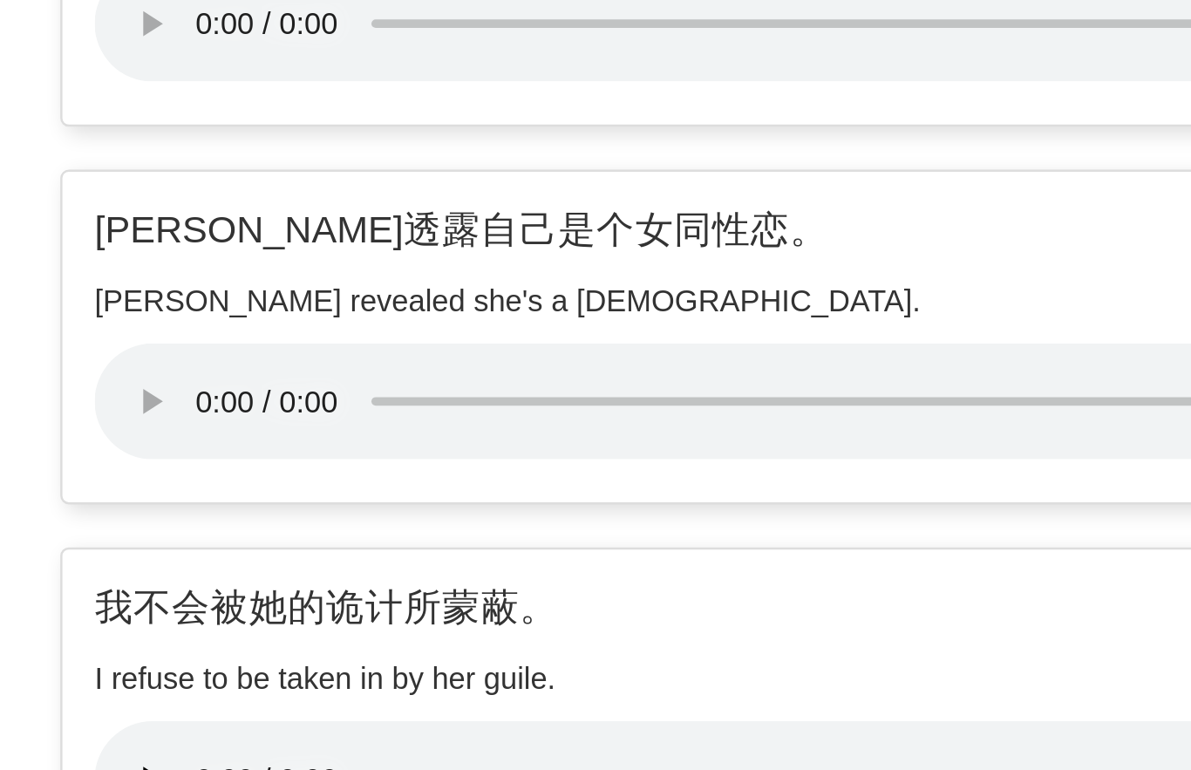
scroll to position [400, 229]
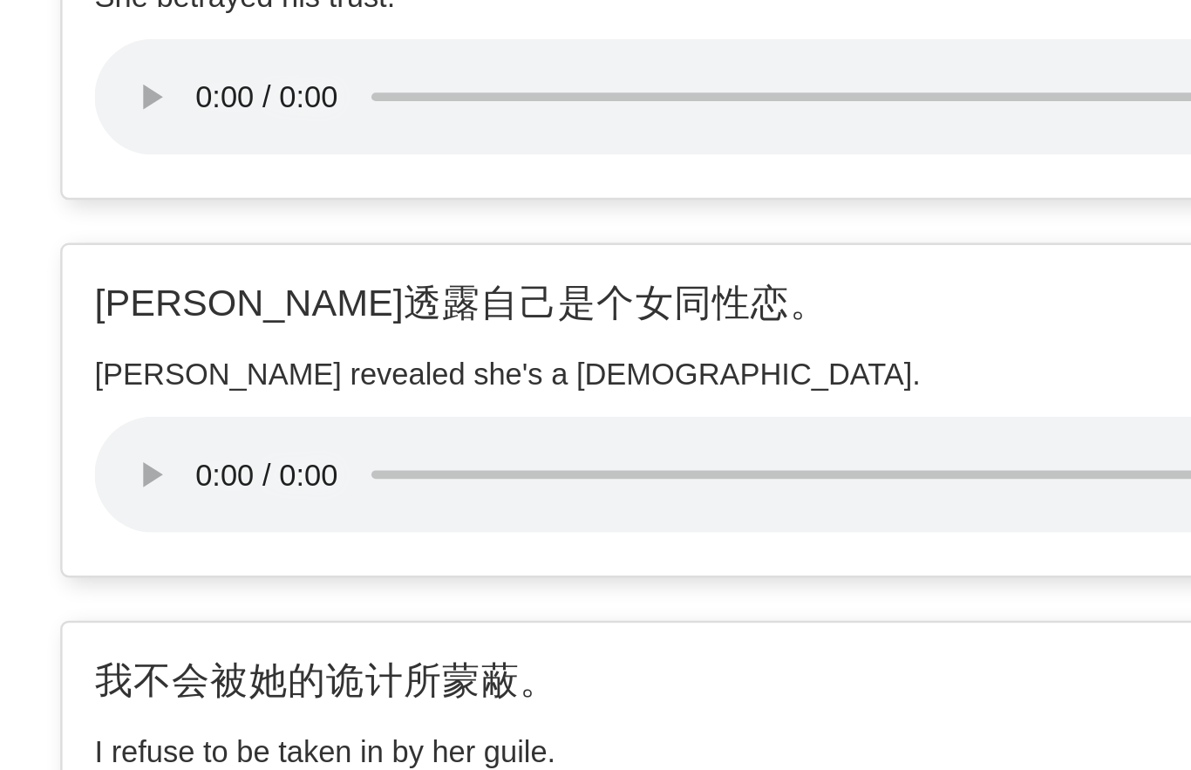
click at [113, 718] on audio at bounding box center [469, 741] width 712 height 47
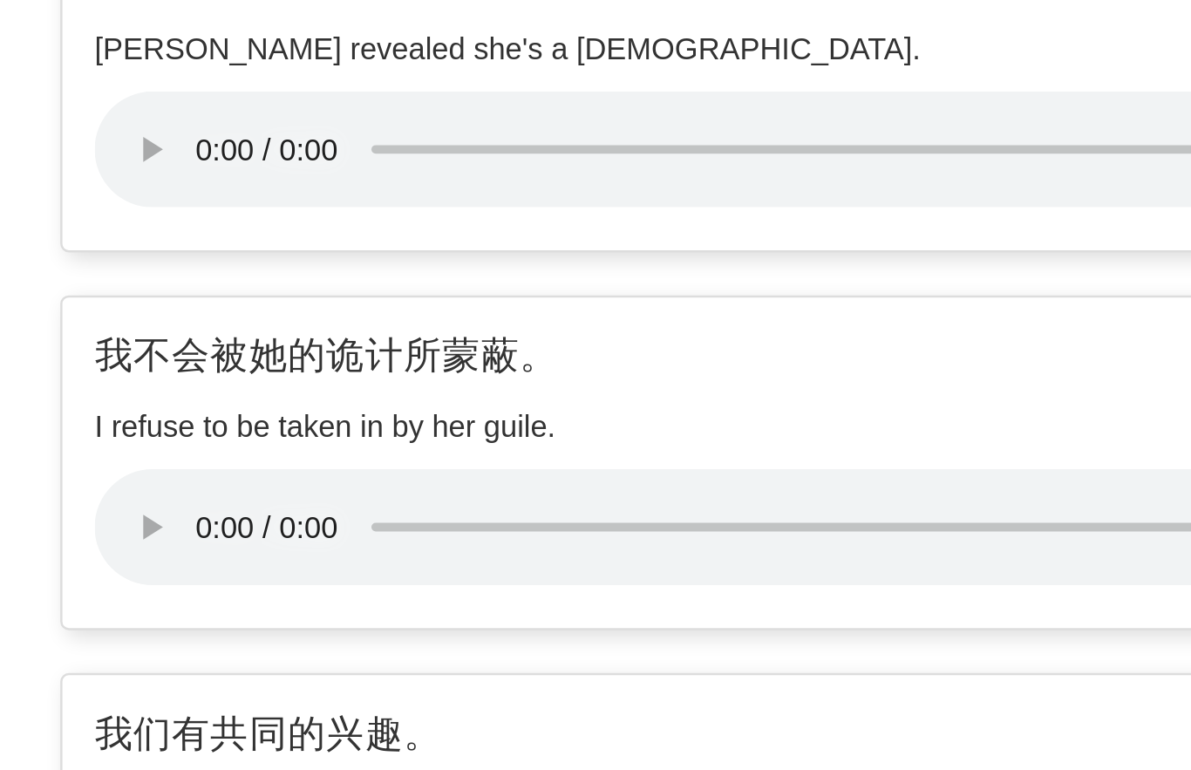
click at [113, 749] on audio at bounding box center [469, 772] width 712 height 47
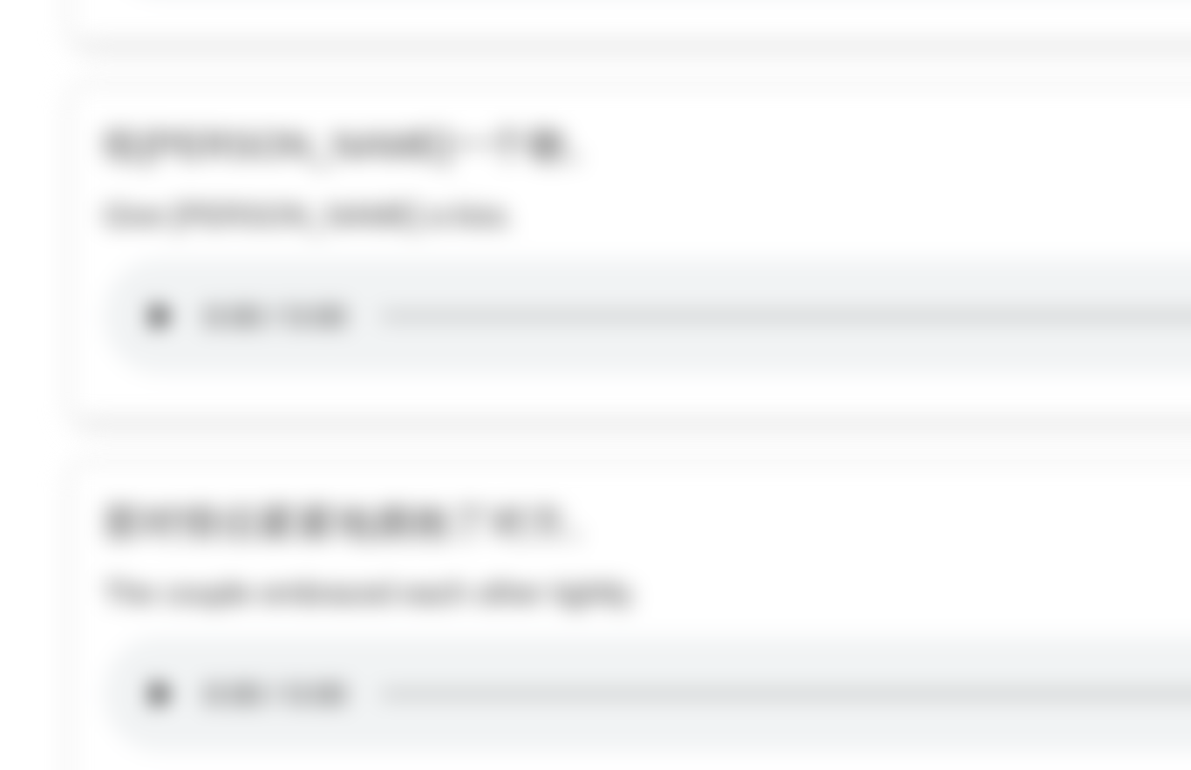
scroll to position [0, 0]
